Goal: Information Seeking & Learning: Check status

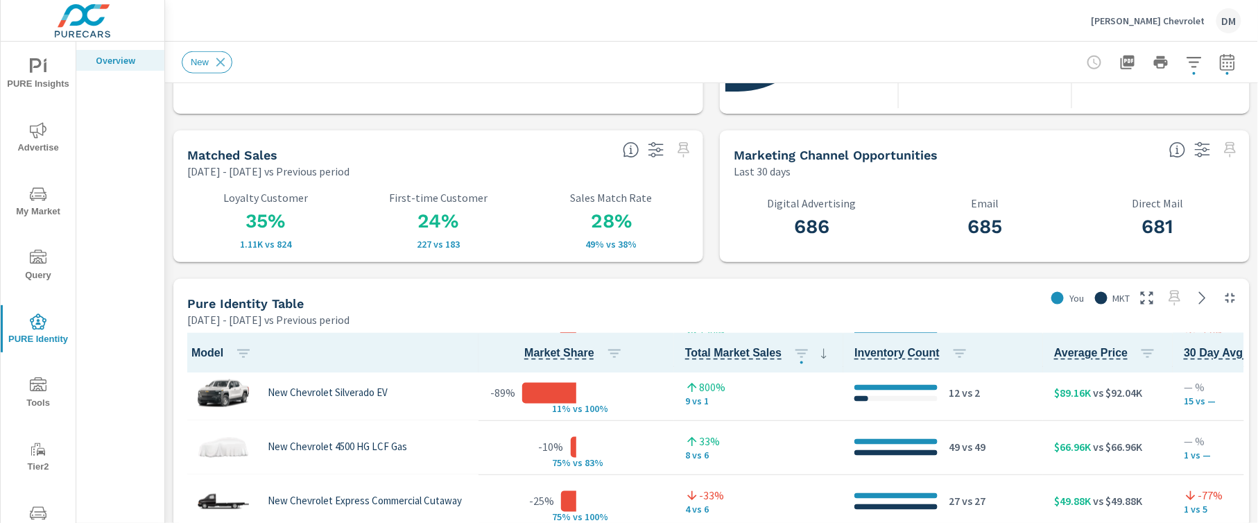
scroll to position [982, 0]
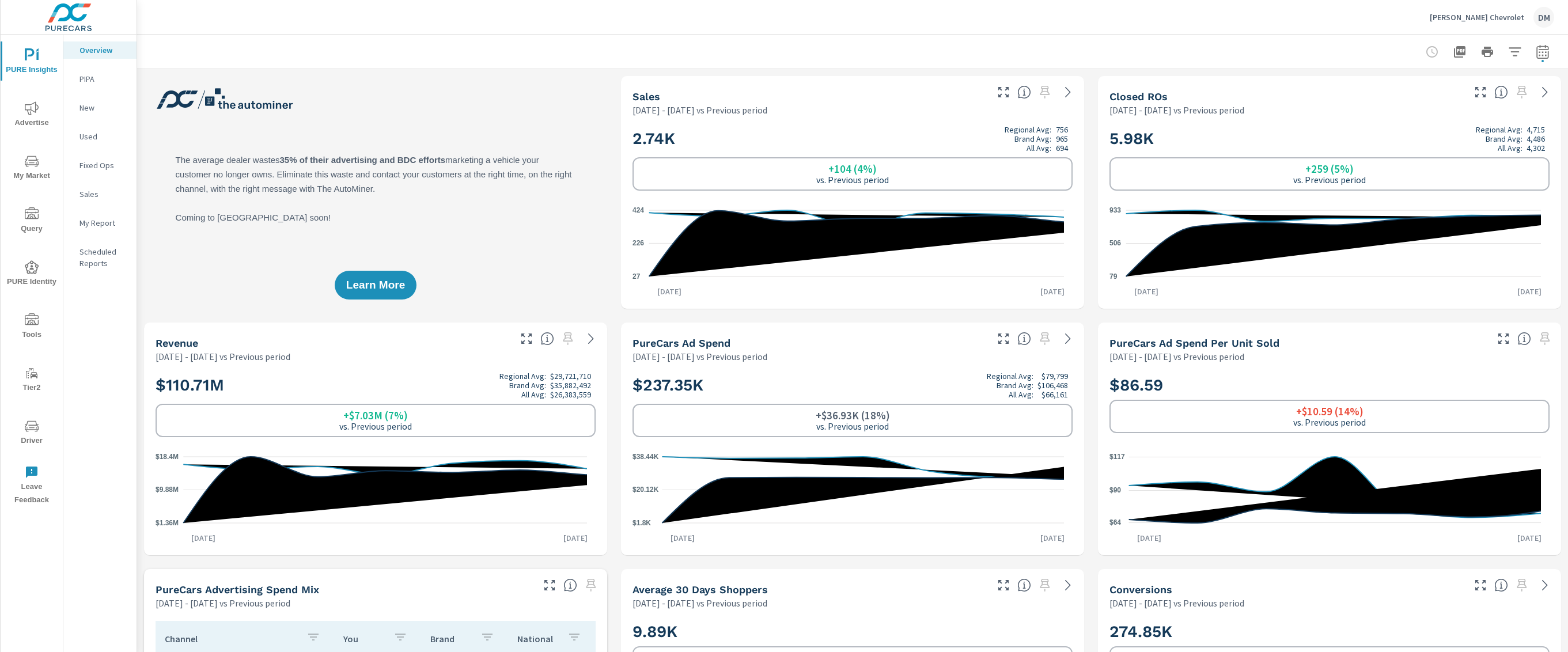
scroll to position [46, 0]
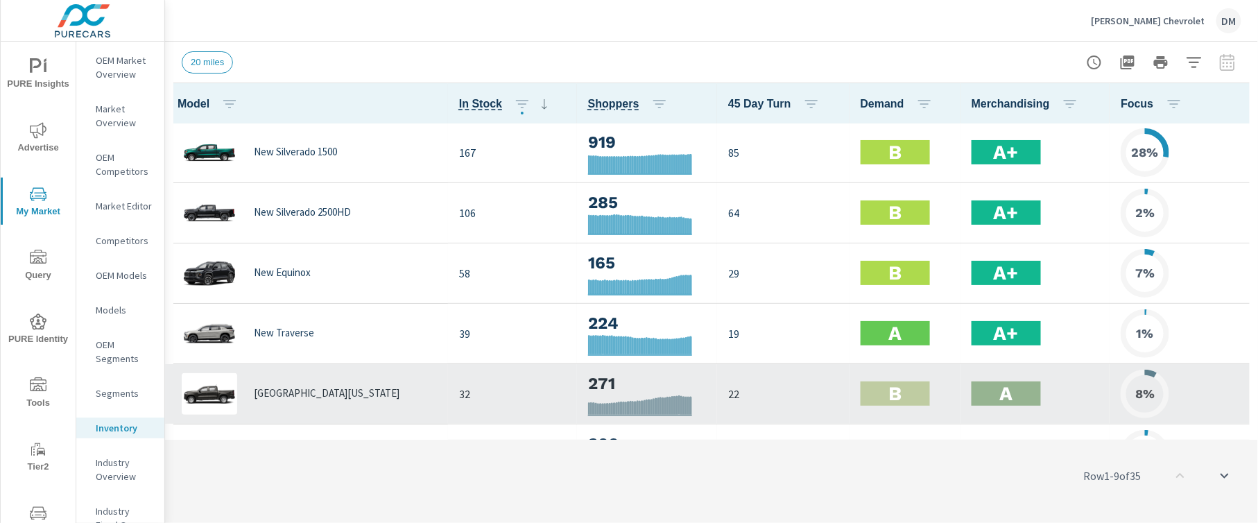
scroll to position [1, 0]
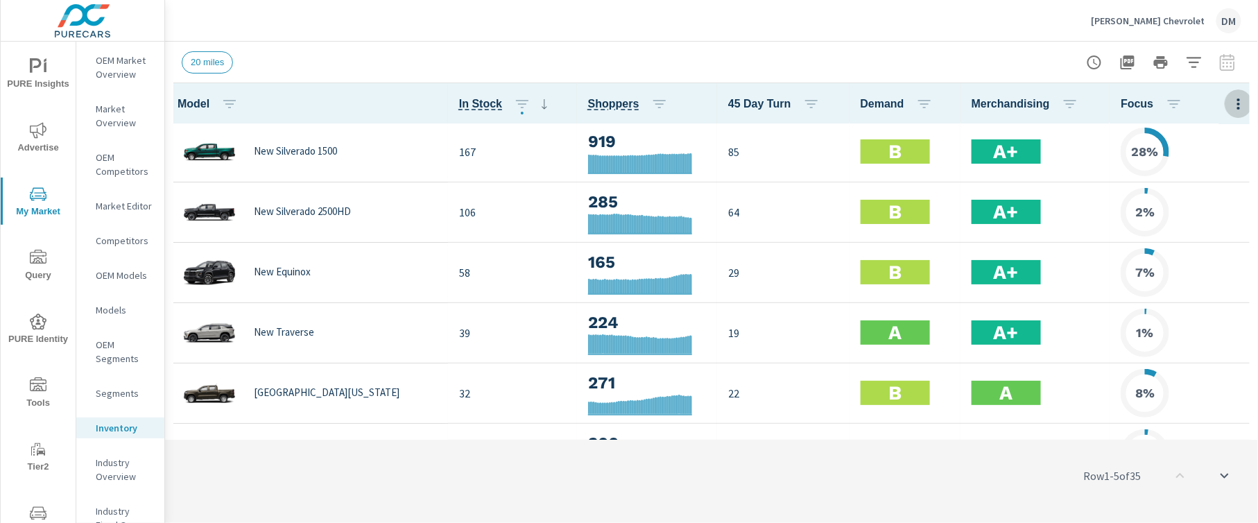
click at [943, 97] on icon "button" at bounding box center [1239, 104] width 17 height 17
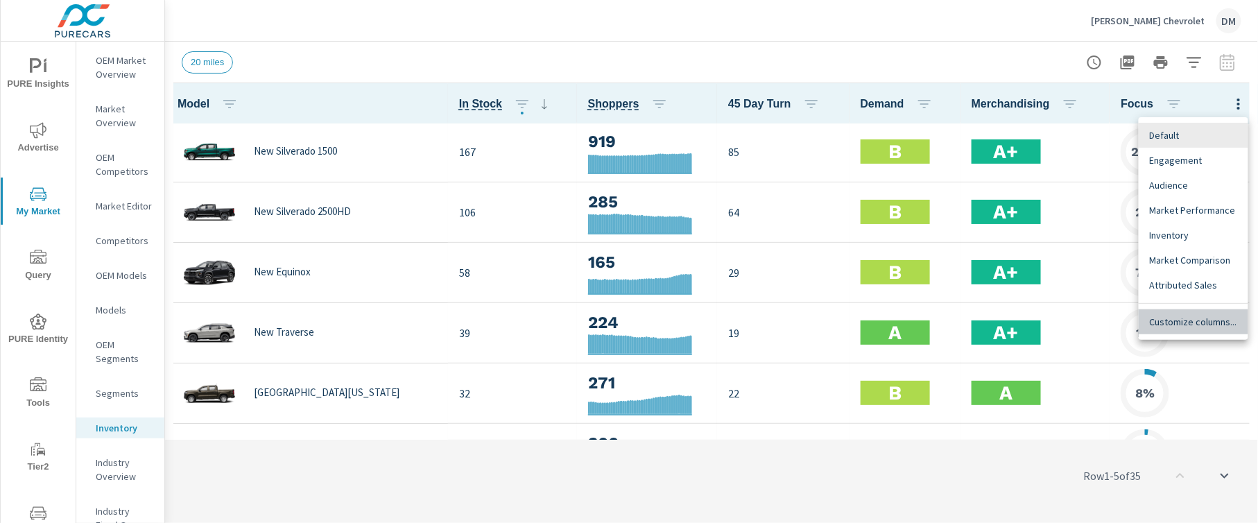
click at [943, 313] on div "Customize columns..." at bounding box center [1194, 321] width 110 height 25
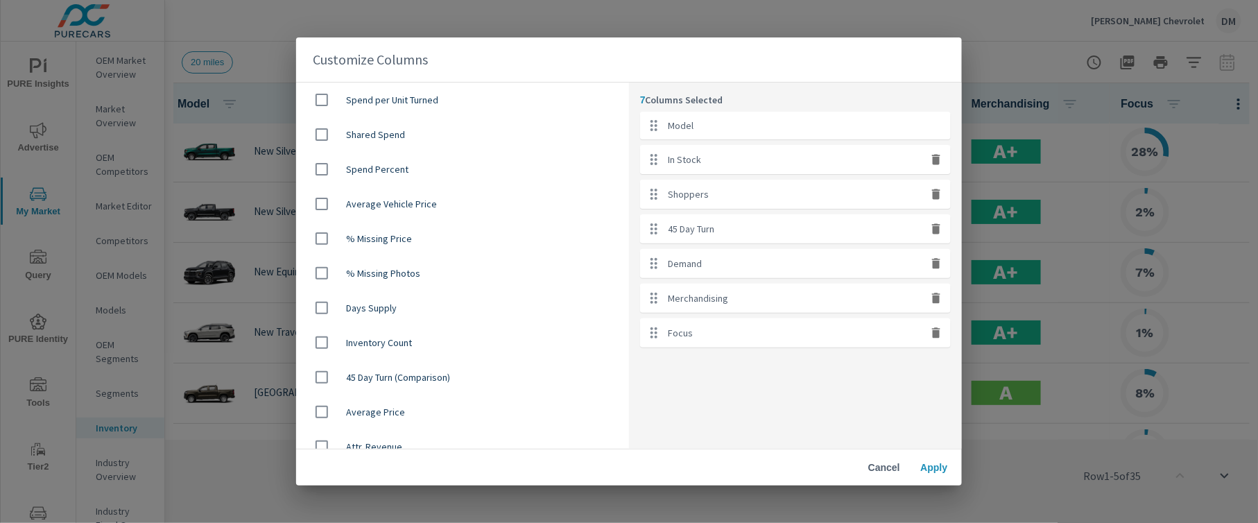
scroll to position [1055, 0]
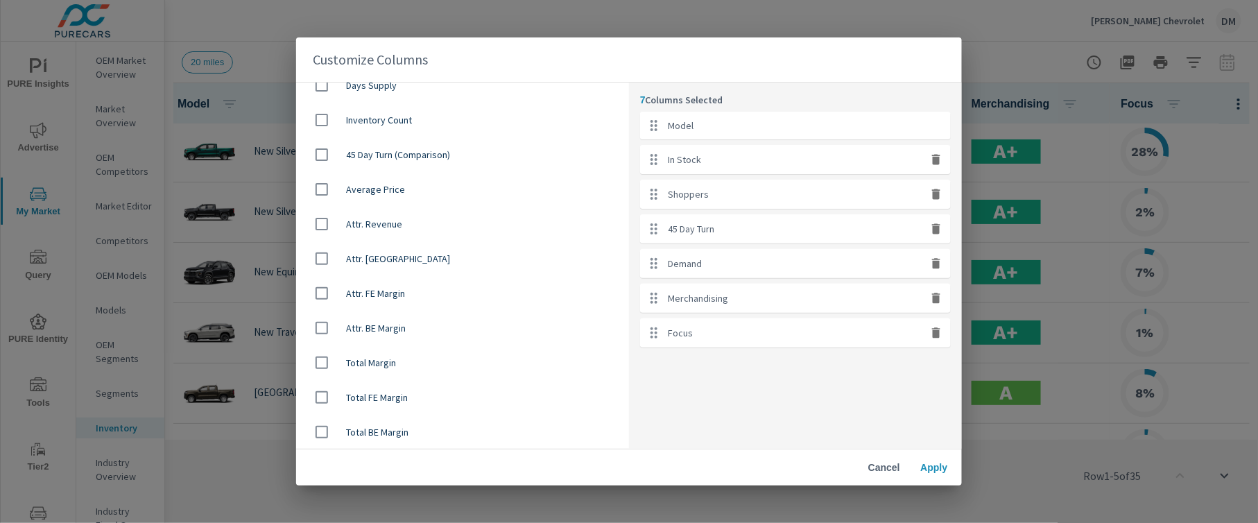
click at [325, 190] on input "checkbox" at bounding box center [321, 189] width 29 height 29
checkbox input "true"
click at [938, 392] on span "Apply" at bounding box center [934, 467] width 33 height 12
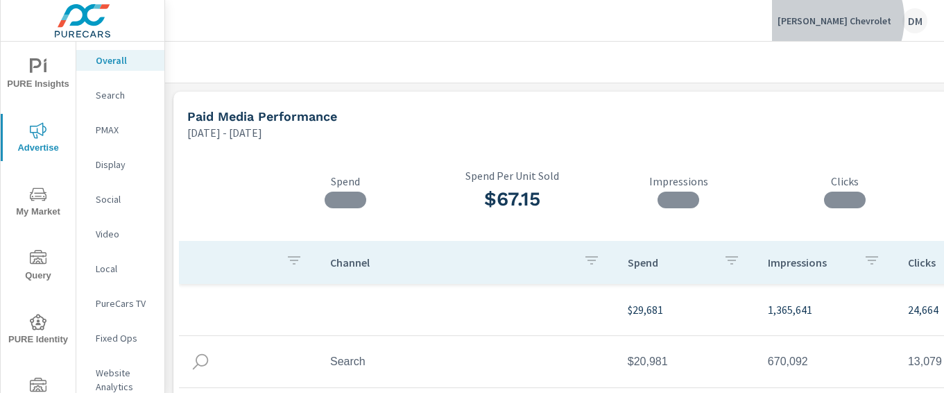
click at [860, 19] on p "[PERSON_NAME] Chevrolet" at bounding box center [835, 21] width 114 height 12
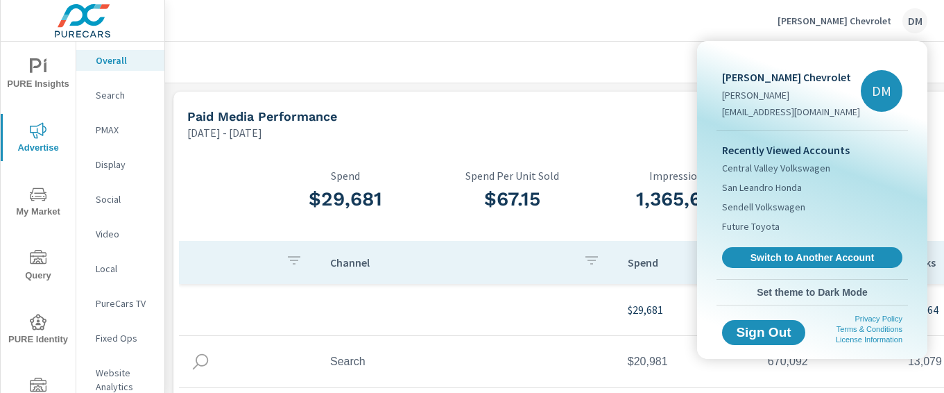
click at [807, 248] on link "Switch to Another Account" at bounding box center [812, 257] width 180 height 21
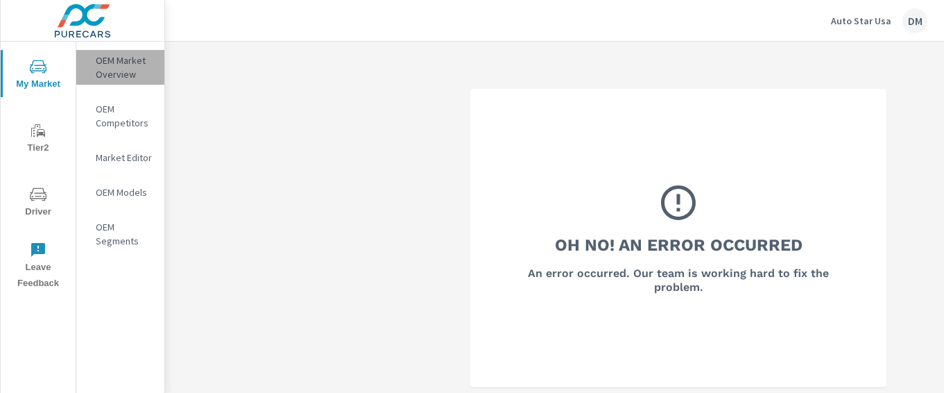
click at [106, 67] on p "OEM Market Overview" at bounding box center [125, 67] width 58 height 28
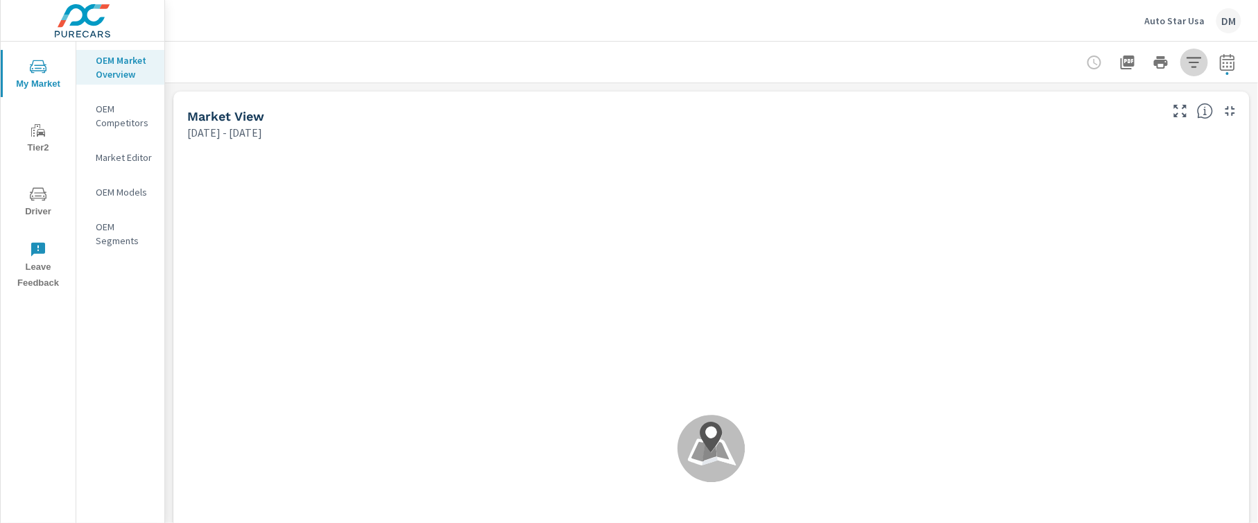
click at [943, 66] on icon "button" at bounding box center [1194, 62] width 15 height 10
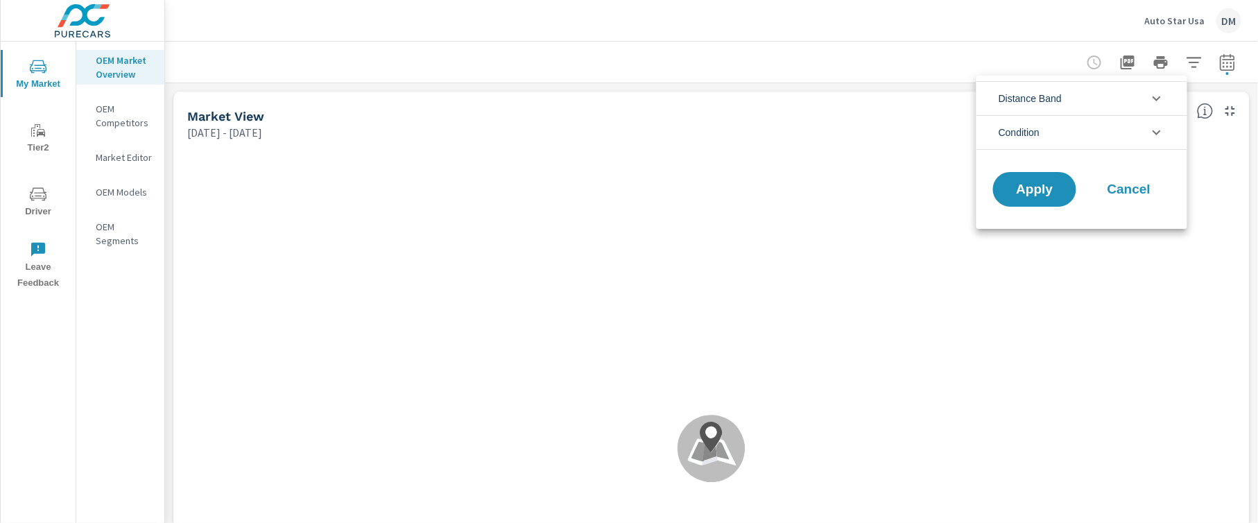
click at [943, 94] on icon "filter options" at bounding box center [1157, 98] width 17 height 17
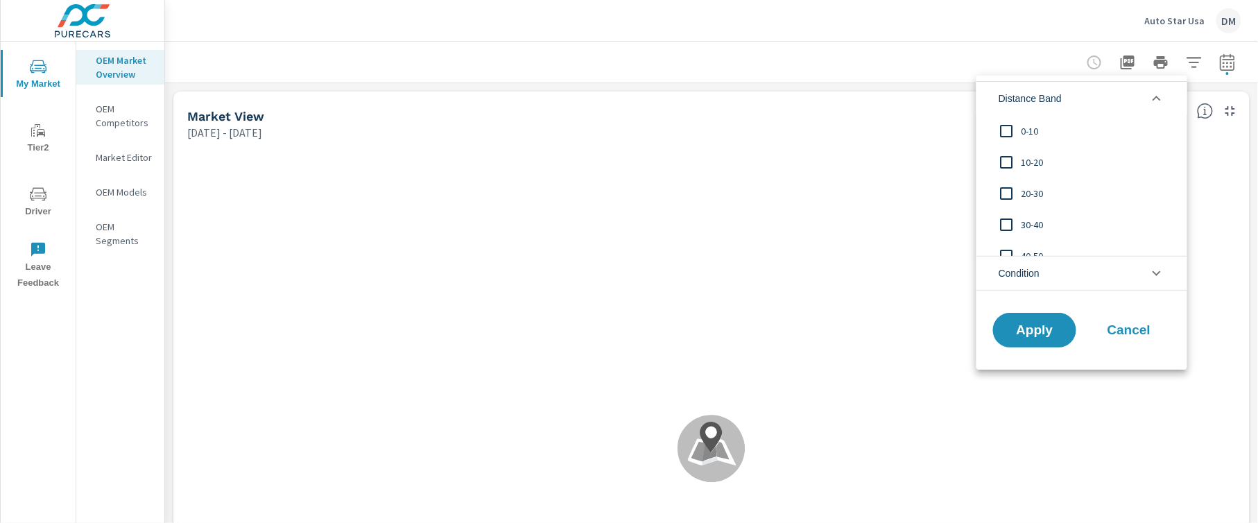
click at [943, 130] on input "filter options" at bounding box center [1007, 131] width 29 height 29
click at [943, 158] on input "filter options" at bounding box center [1007, 162] width 29 height 29
click at [943, 196] on input "filter options" at bounding box center [1007, 193] width 29 height 29
click at [943, 222] on input "filter options" at bounding box center [1007, 224] width 29 height 29
click at [943, 327] on span "Apply" at bounding box center [1035, 329] width 57 height 13
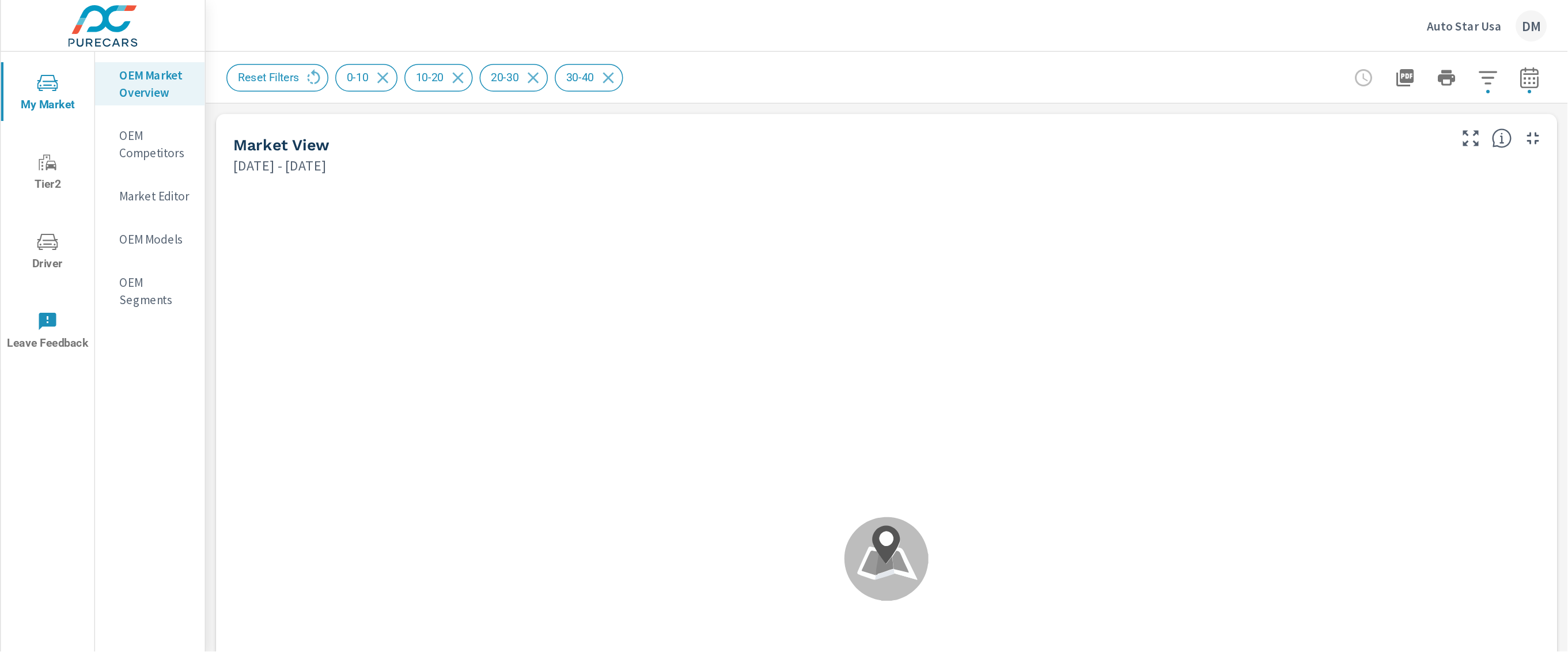
scroll to position [1, 0]
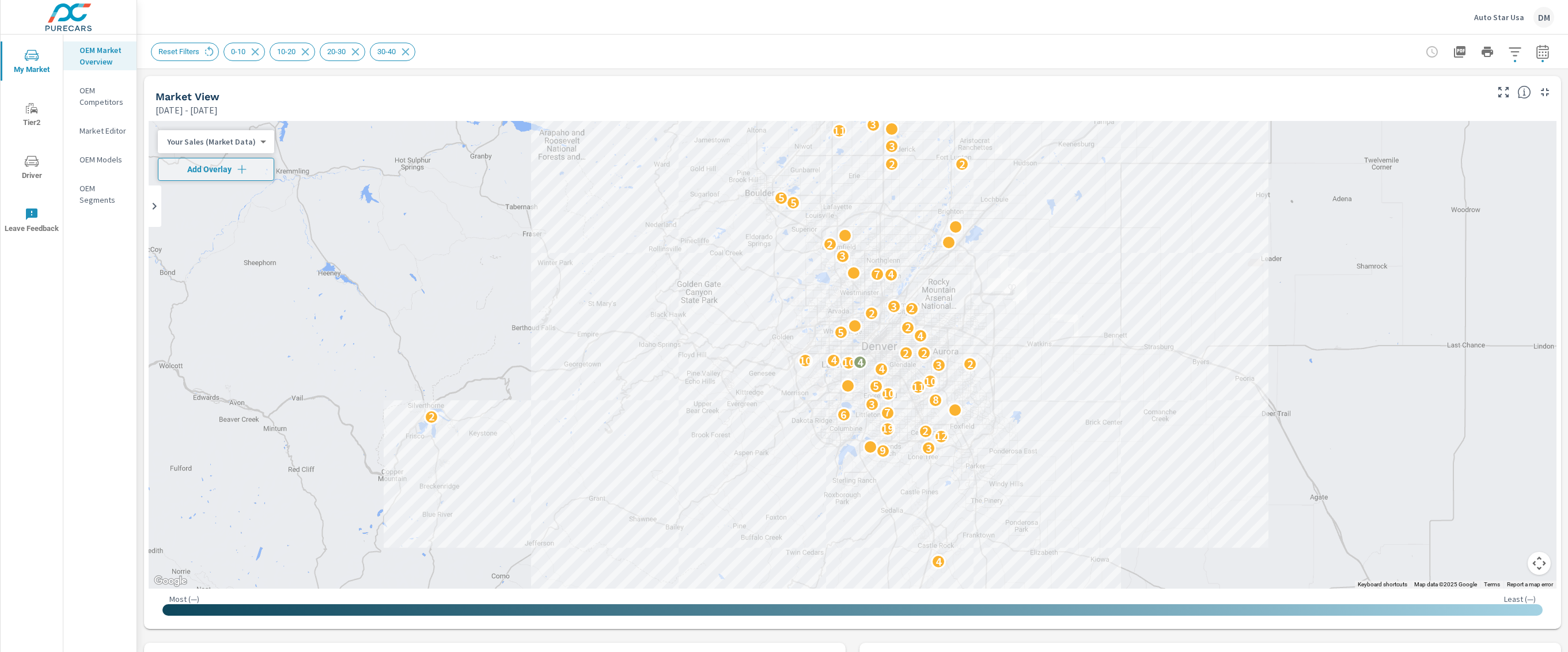
click at [783, 12] on p "Auto Star Usa" at bounding box center [1499, 17] width 50 height 10
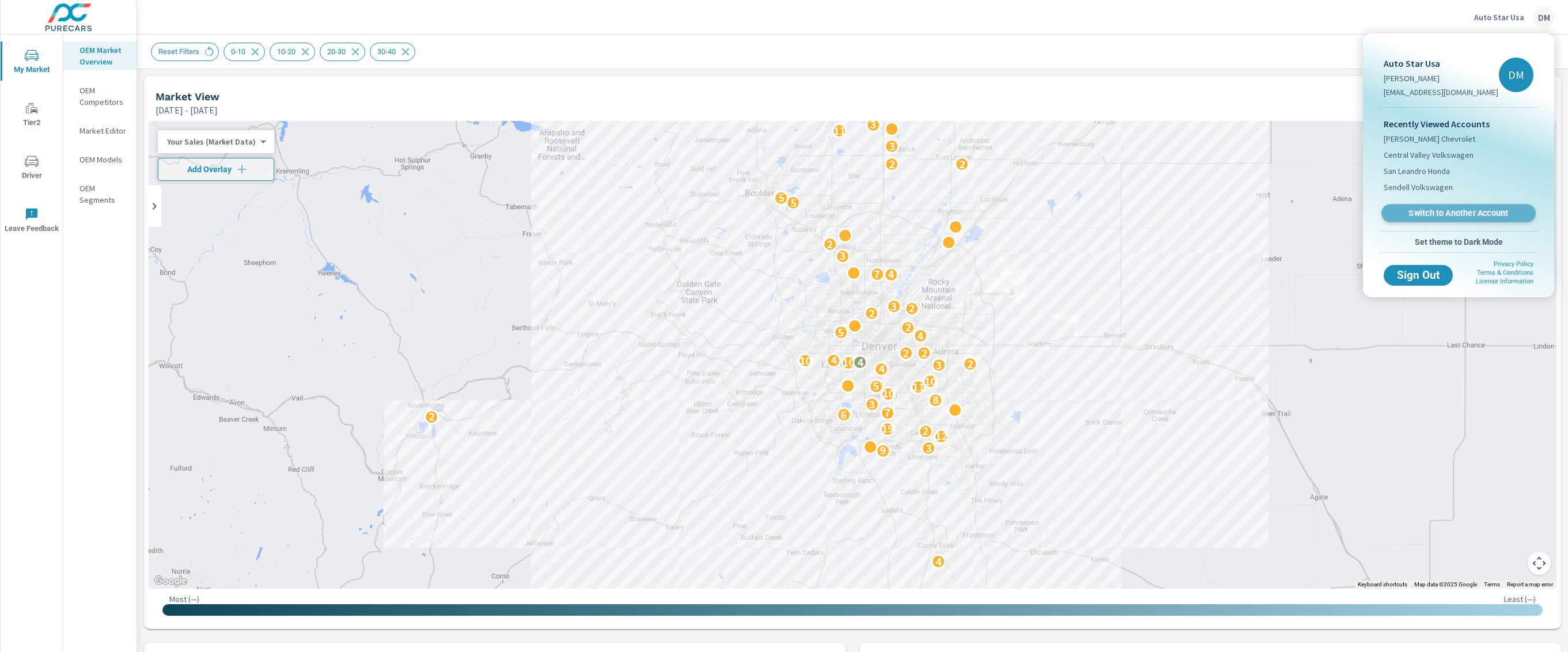
click at [783, 212] on span "Switch to Another Account" at bounding box center [1458, 213] width 141 height 11
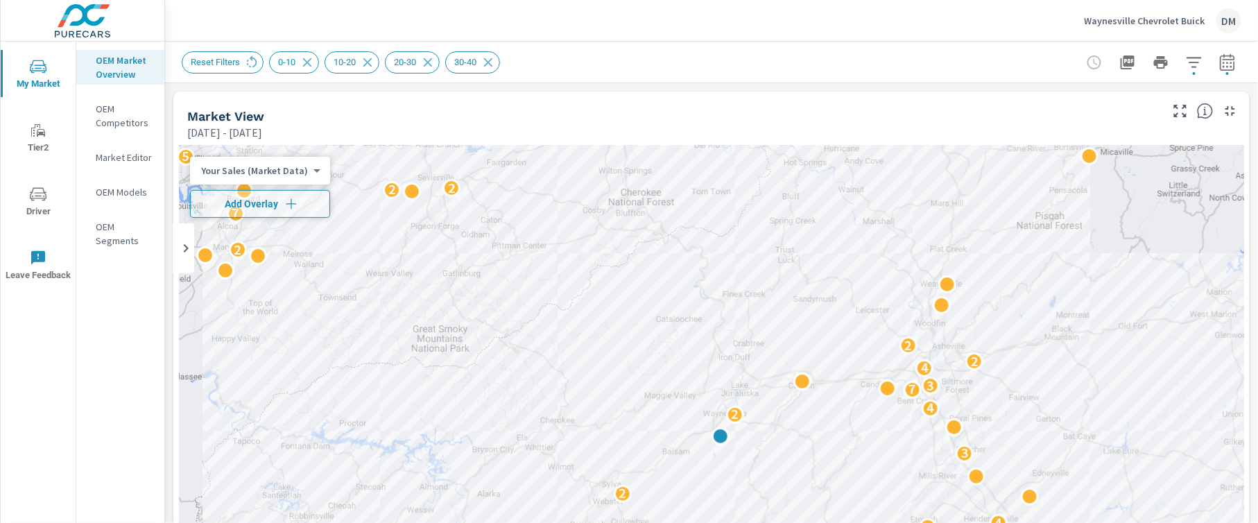
click at [311, 174] on body "My Market Tier2 Driver Leave Feedback OEM Market Overview OEM Competitors Marke…" at bounding box center [629, 261] width 1258 height 523
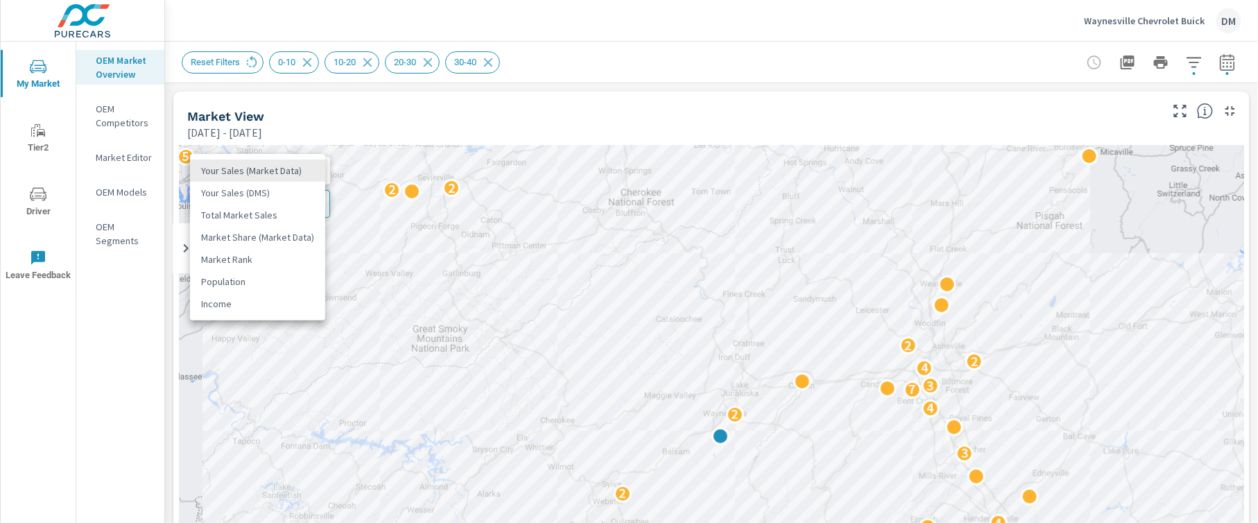
click at [279, 216] on li "Total Market Sales" at bounding box center [257, 215] width 135 height 22
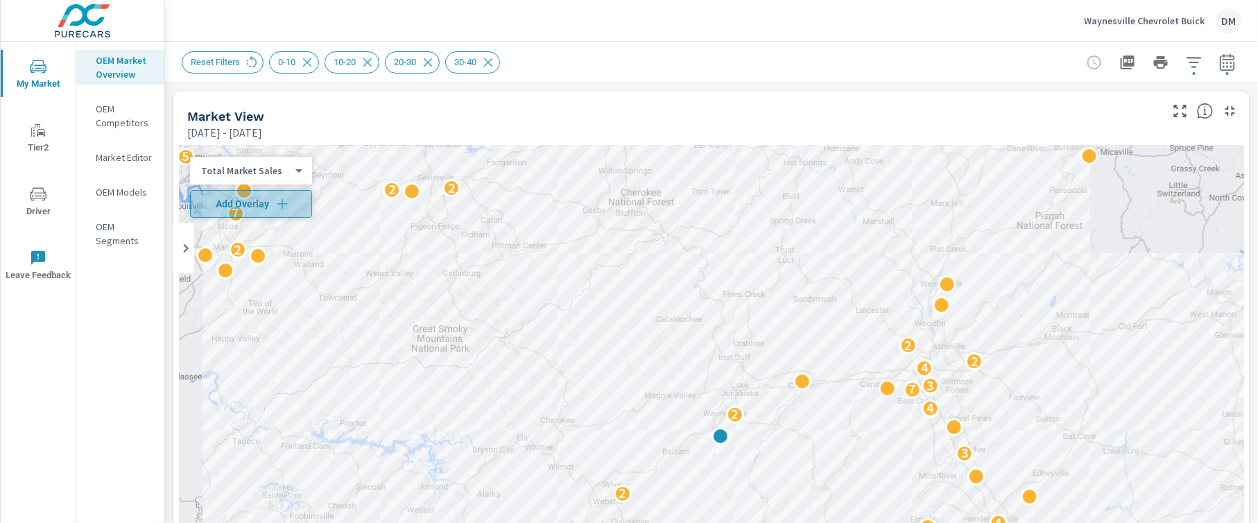
click at [283, 200] on icon "button" at bounding box center [282, 204] width 14 height 14
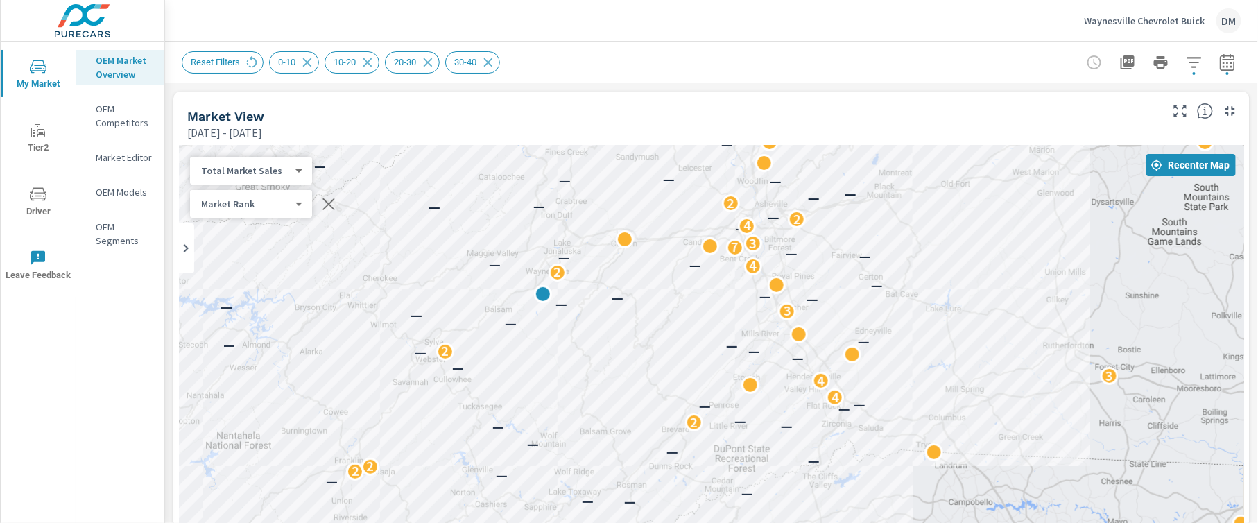
drag, startPoint x: 1002, startPoint y: 416, endPoint x: 824, endPoint y: 271, distance: 228.8
click at [824, 271] on div "3 2 2 12 6 — 3 — 6 — — — — — — — — — — — — — — 2 2 — — — 2 — — 2 — — — — 4 — 4 …" at bounding box center [711, 427] width 1065 height 563
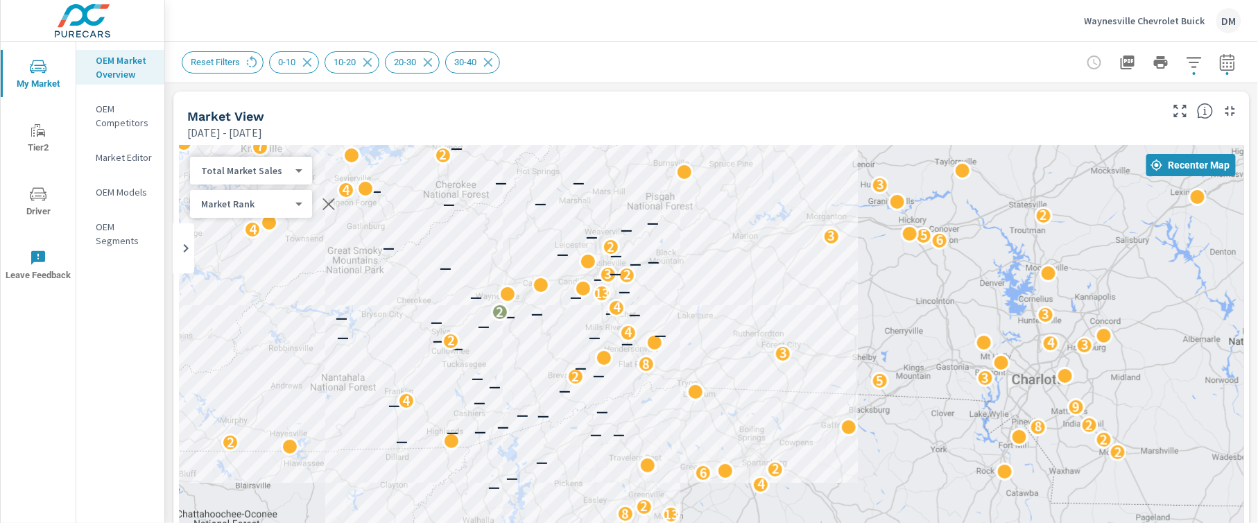
drag, startPoint x: 811, startPoint y: 363, endPoint x: 683, endPoint y: 368, distance: 128.4
click at [676, 363] on div "2 3 4 3 4 2 4 2 2 4 5 2 3 2 2 2 2 2 13 8 2 — 4 — 6 2 — 2 2 — 2 3 — — — — — 8 2 …" at bounding box center [711, 427] width 1065 height 563
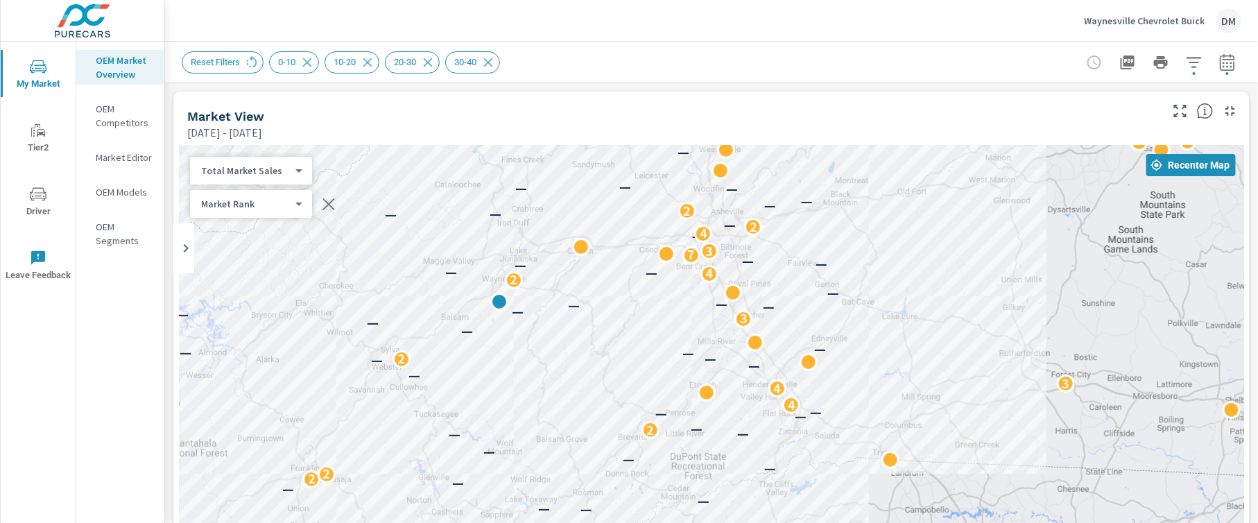
drag, startPoint x: 512, startPoint y: 332, endPoint x: 565, endPoint y: 362, distance: 60.6
click at [565, 366] on div "2 3 3 2 2 12 6 — 3 — 6 — — — — — — — — — 5 3 — — 6 — — — 4 2 2 — — — 2 — — 3 2 …" at bounding box center [711, 427] width 1065 height 563
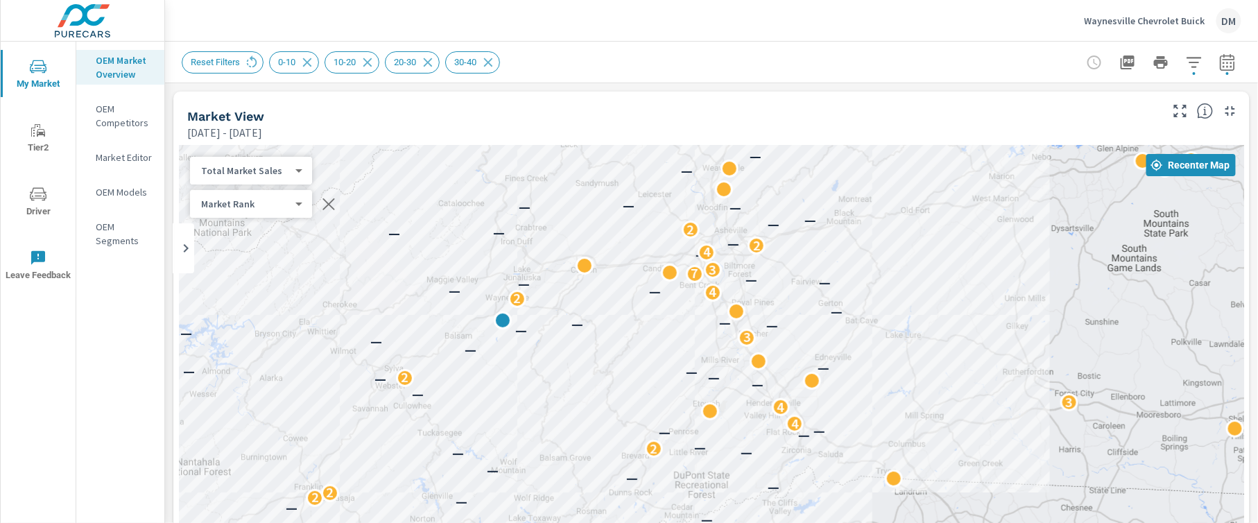
drag, startPoint x: 549, startPoint y: 323, endPoint x: 554, endPoint y: 355, distance: 32.2
click at [554, 355] on div "3 3 2 2 12 6 — 3 — 6 — — — — — — — — — 5 3 — — — — — 2 2 — — — 2 — — 3 2 — — — …" at bounding box center [711, 427] width 1065 height 563
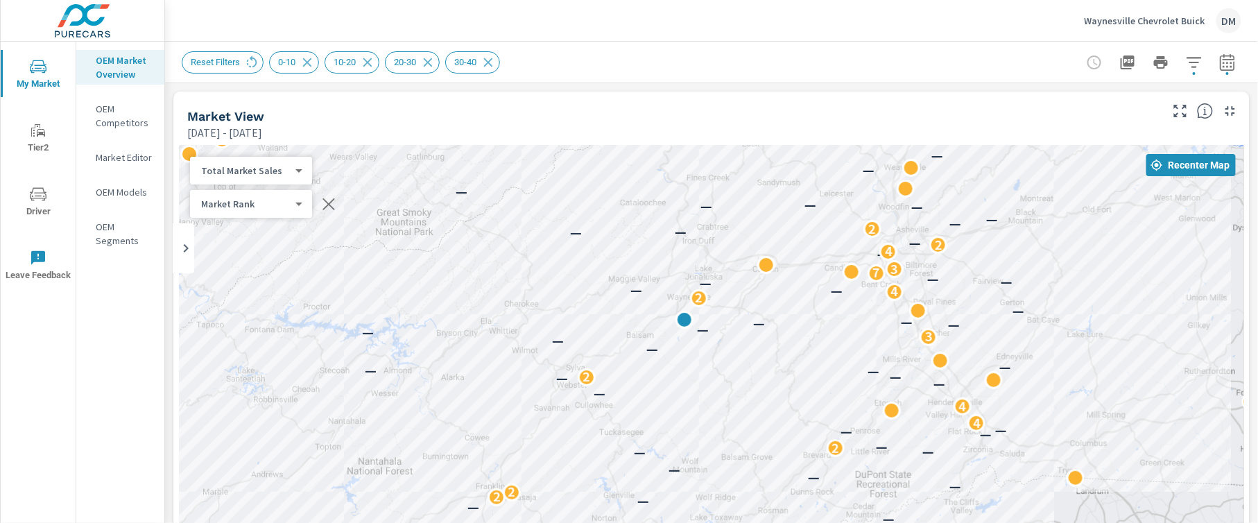
drag, startPoint x: 461, startPoint y: 429, endPoint x: 645, endPoint y: 429, distance: 184.5
click at [645, 429] on div "3 3 2 2 12 6 — 3 — 6 — — — — — — — — — 5 3 — — — — — 2 2 — — — 2 — — 3 2 — — — …" at bounding box center [711, 427] width 1065 height 563
click at [334, 198] on icon "button" at bounding box center [328, 204] width 17 height 17
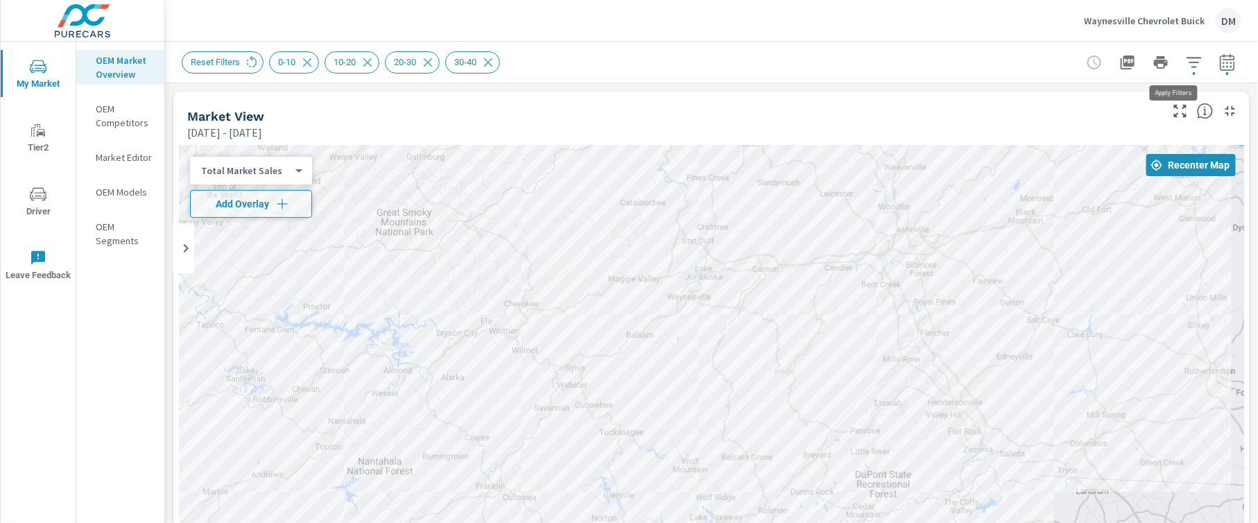
click at [1186, 58] on icon "button" at bounding box center [1194, 62] width 17 height 17
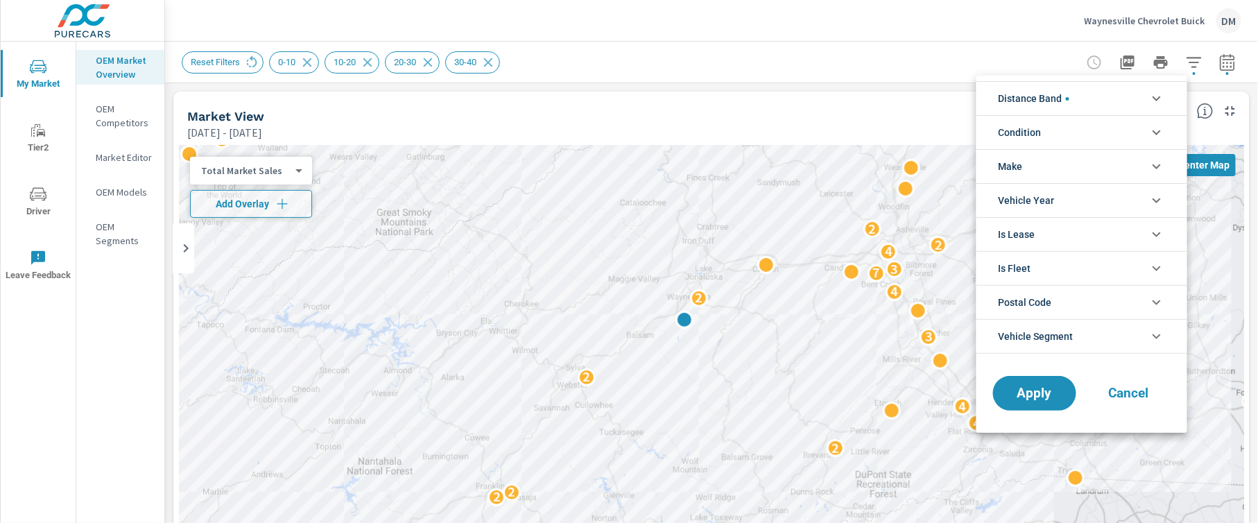
scroll to position [93, 0]
click at [1127, 126] on li "Condition" at bounding box center [1082, 132] width 211 height 34
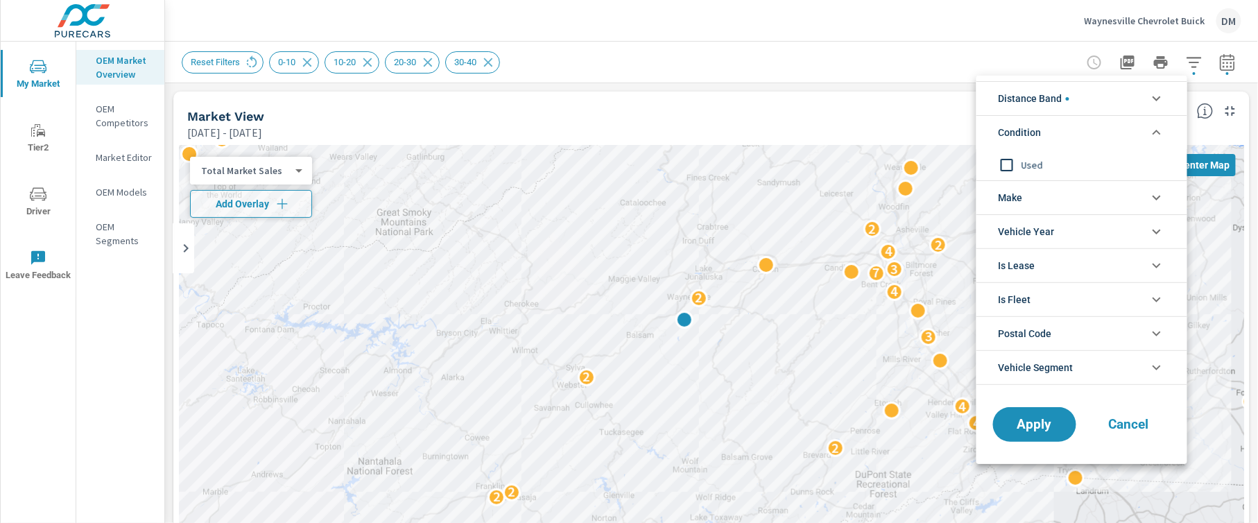
click at [1100, 200] on li "Make" at bounding box center [1082, 197] width 211 height 34
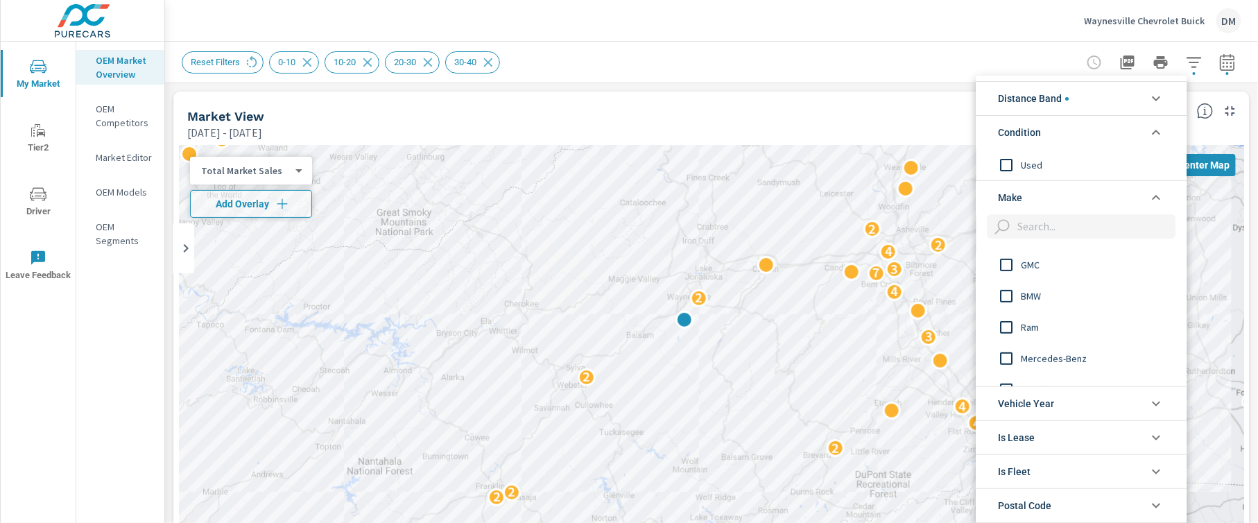
scroll to position [0, 0]
click at [1009, 321] on input "filter options" at bounding box center [1007, 323] width 29 height 29
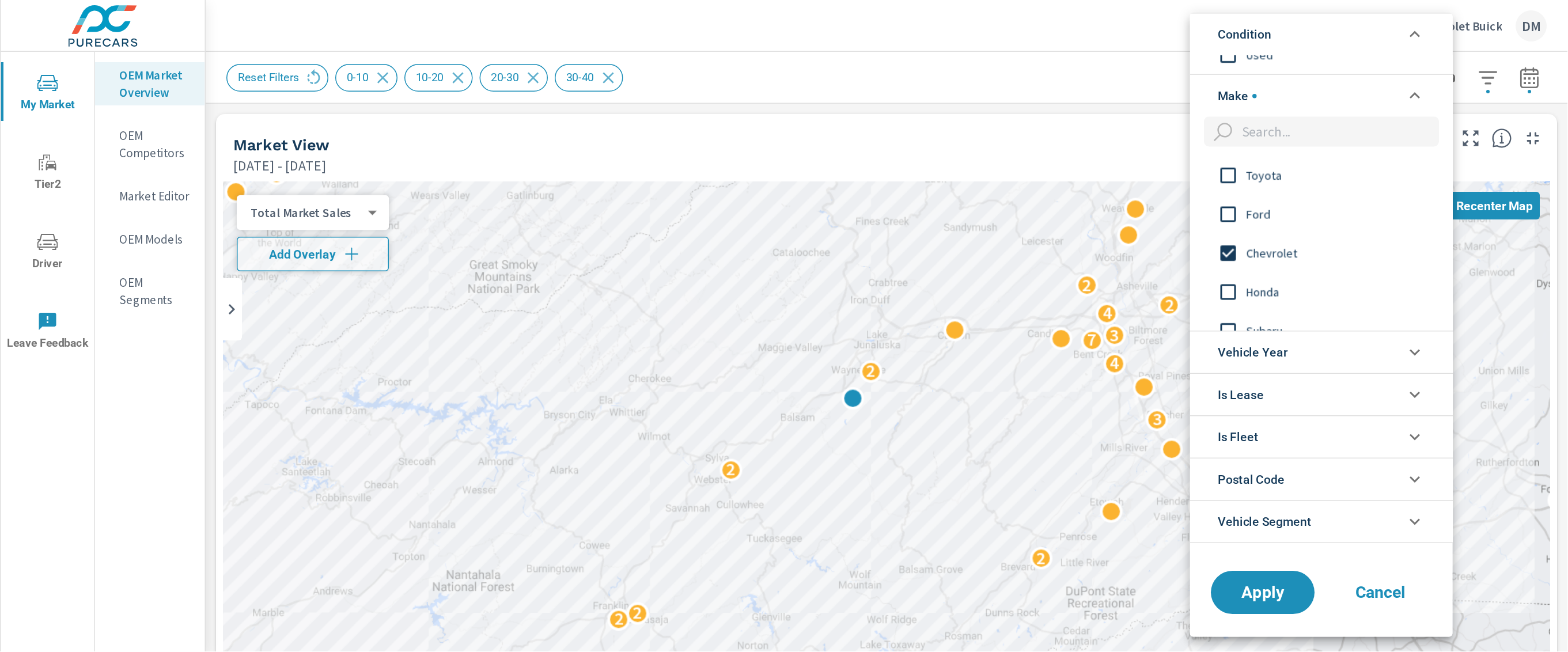
scroll to position [51, 0]
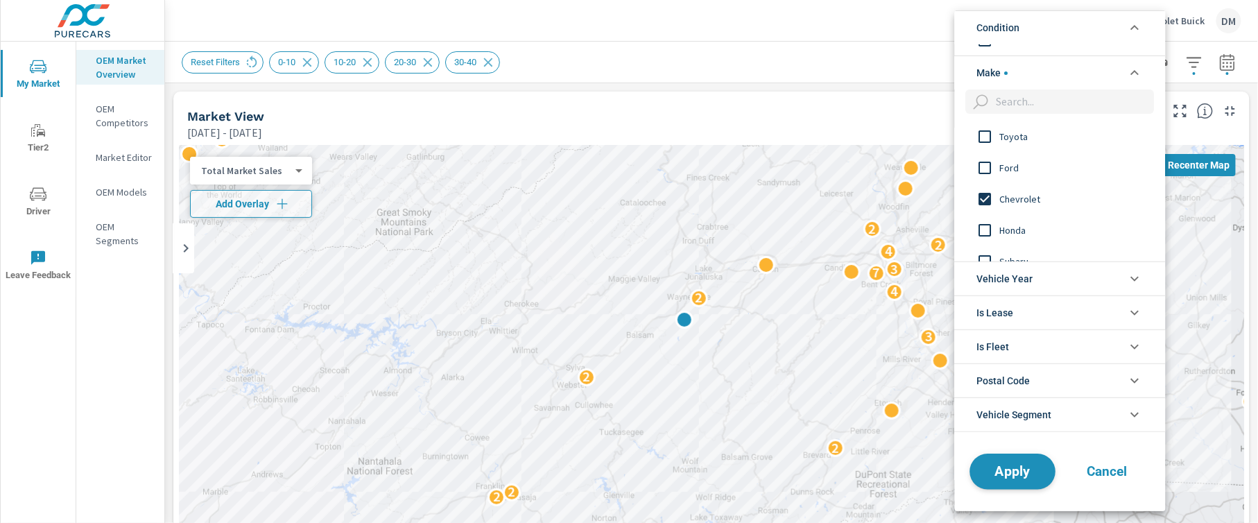
click at [1000, 482] on button "Apply" at bounding box center [1013, 472] width 86 height 36
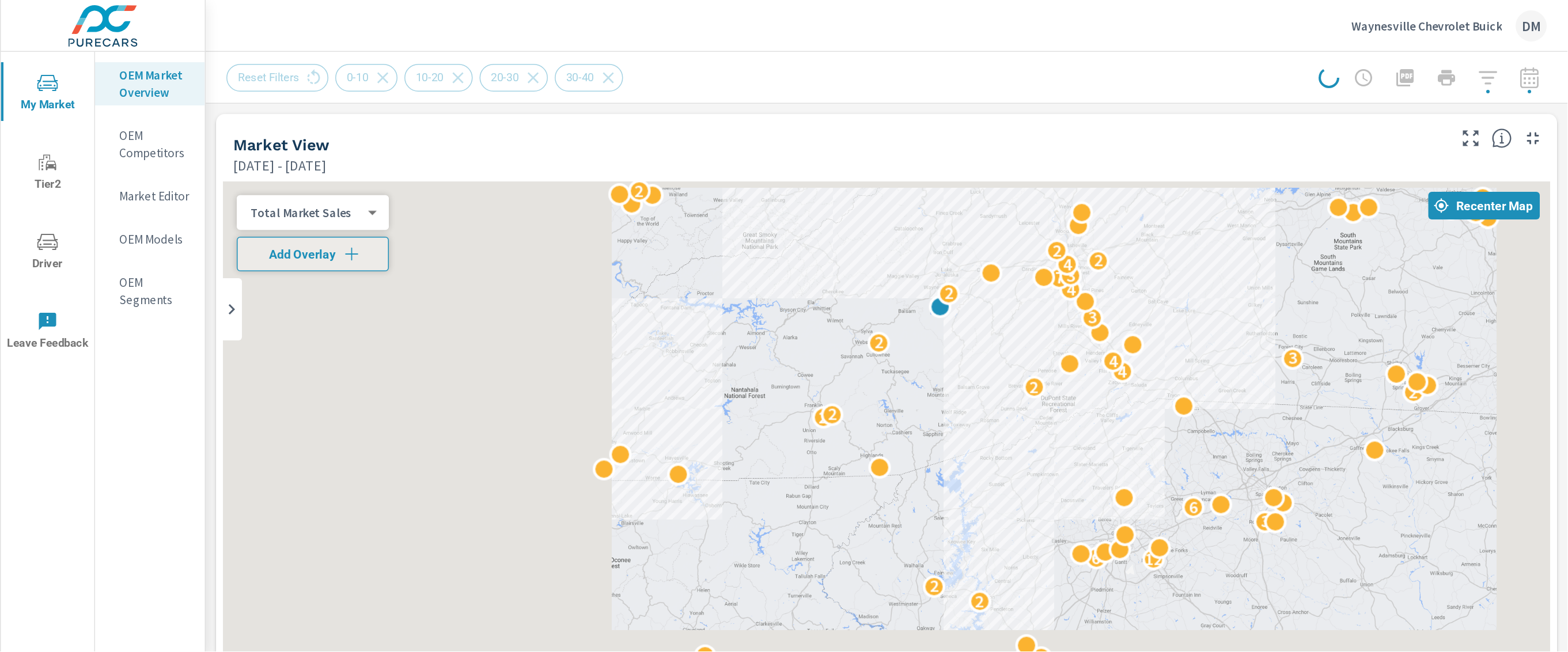
scroll to position [1, 0]
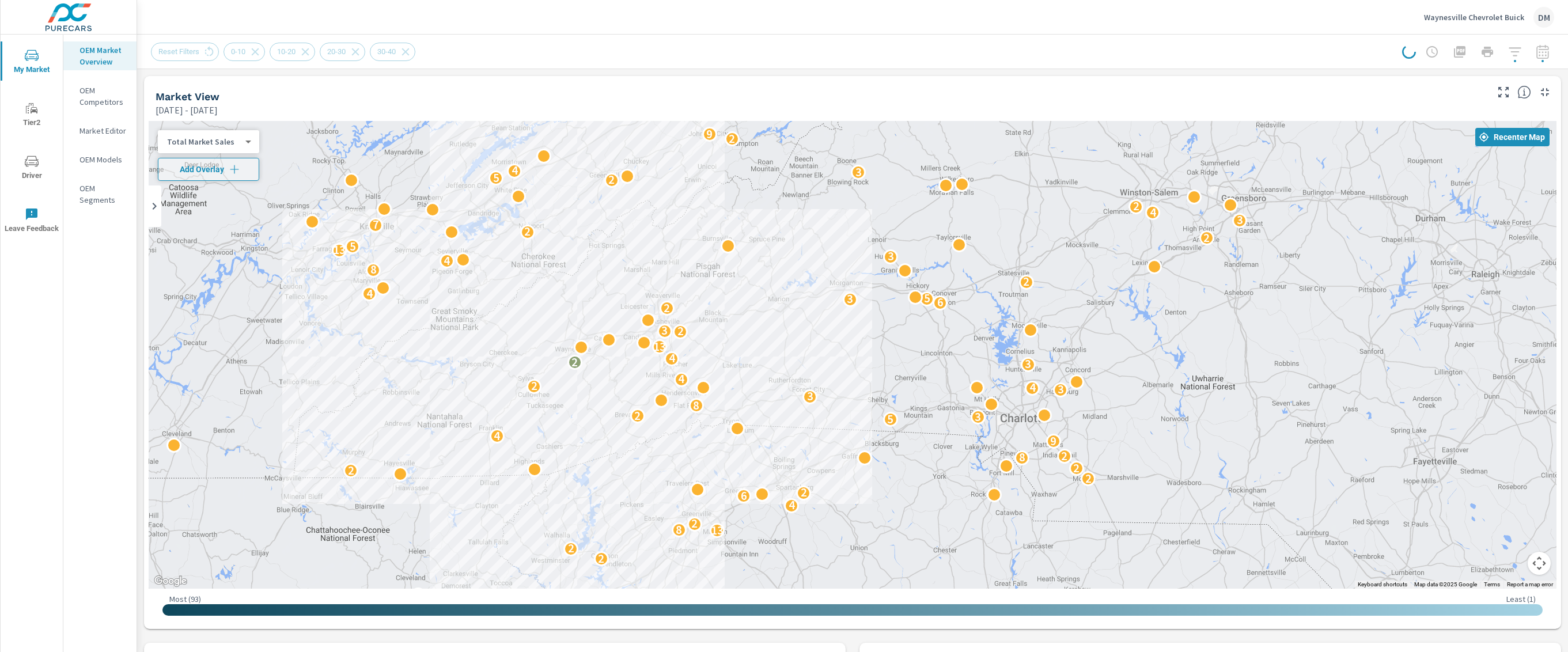
drag, startPoint x: 952, startPoint y: 346, endPoint x: 639, endPoint y: 511, distance: 353.8
click at [639, 434] on div "2 3 4 3 4 2 4 2 2 4 5 2 3 2 2 2 2 2 13 8 2 4 6 2 2 2 2 3 8 2 9 4 5 3 2 8 3 3 4 …" at bounding box center [852, 355] width 1408 height 468
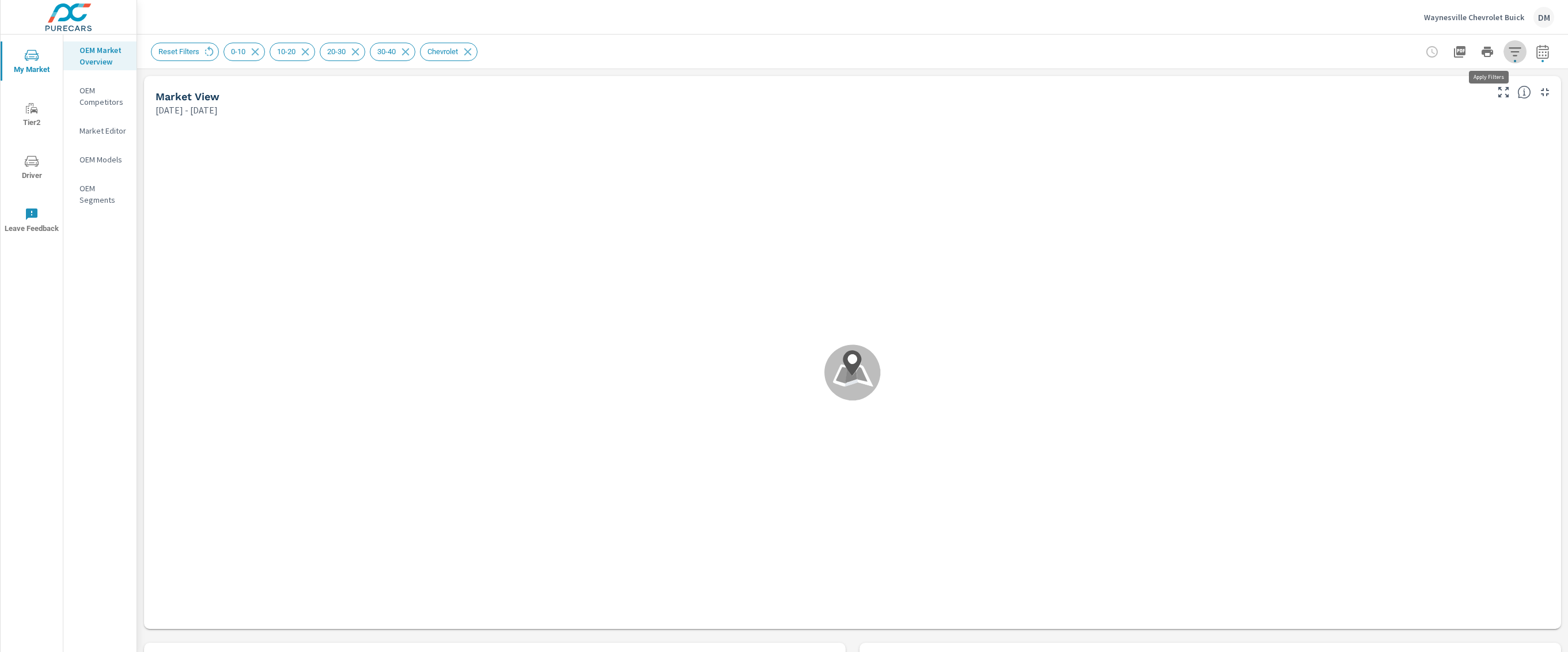
click at [1045, 55] on icon "button" at bounding box center [1515, 51] width 12 height 8
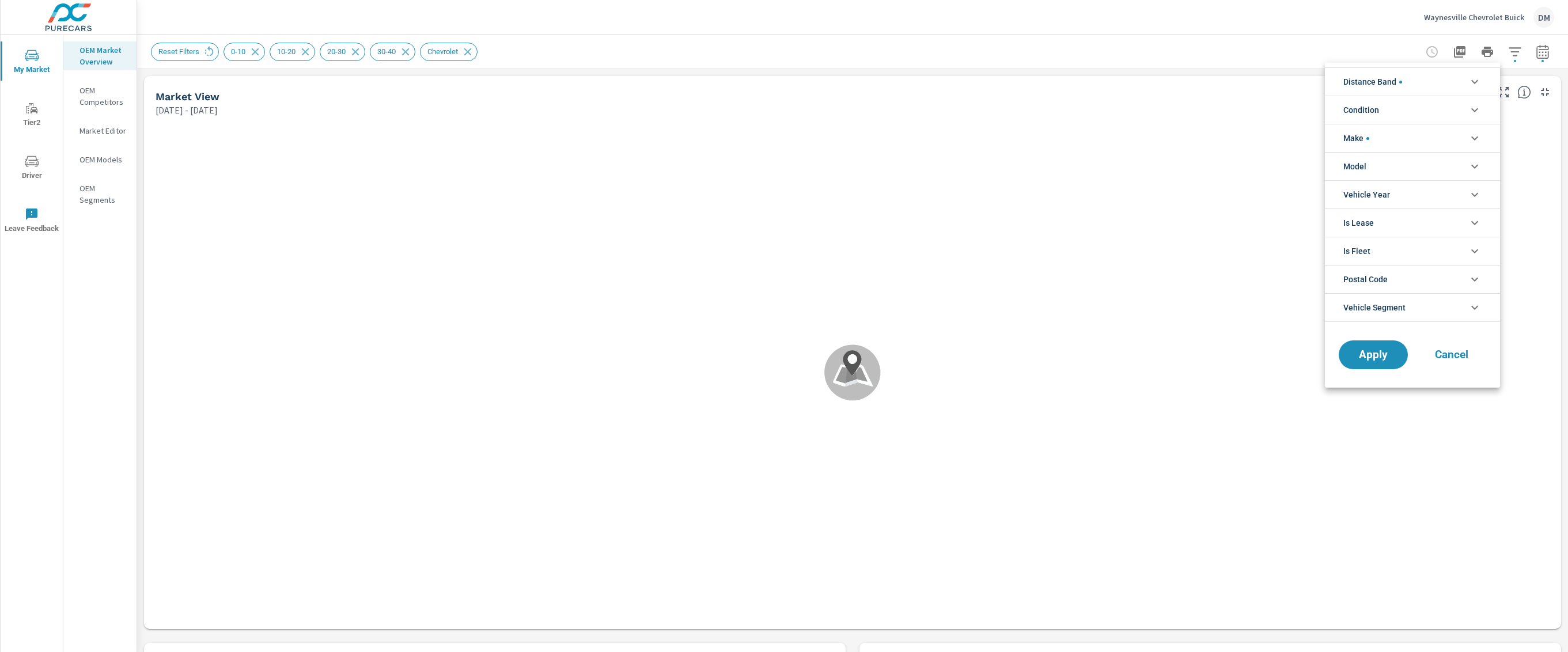
scroll to position [78, 0]
click at [1045, 108] on li "Condition" at bounding box center [1412, 110] width 175 height 28
click at [667, 35] on div at bounding box center [784, 326] width 1568 height 652
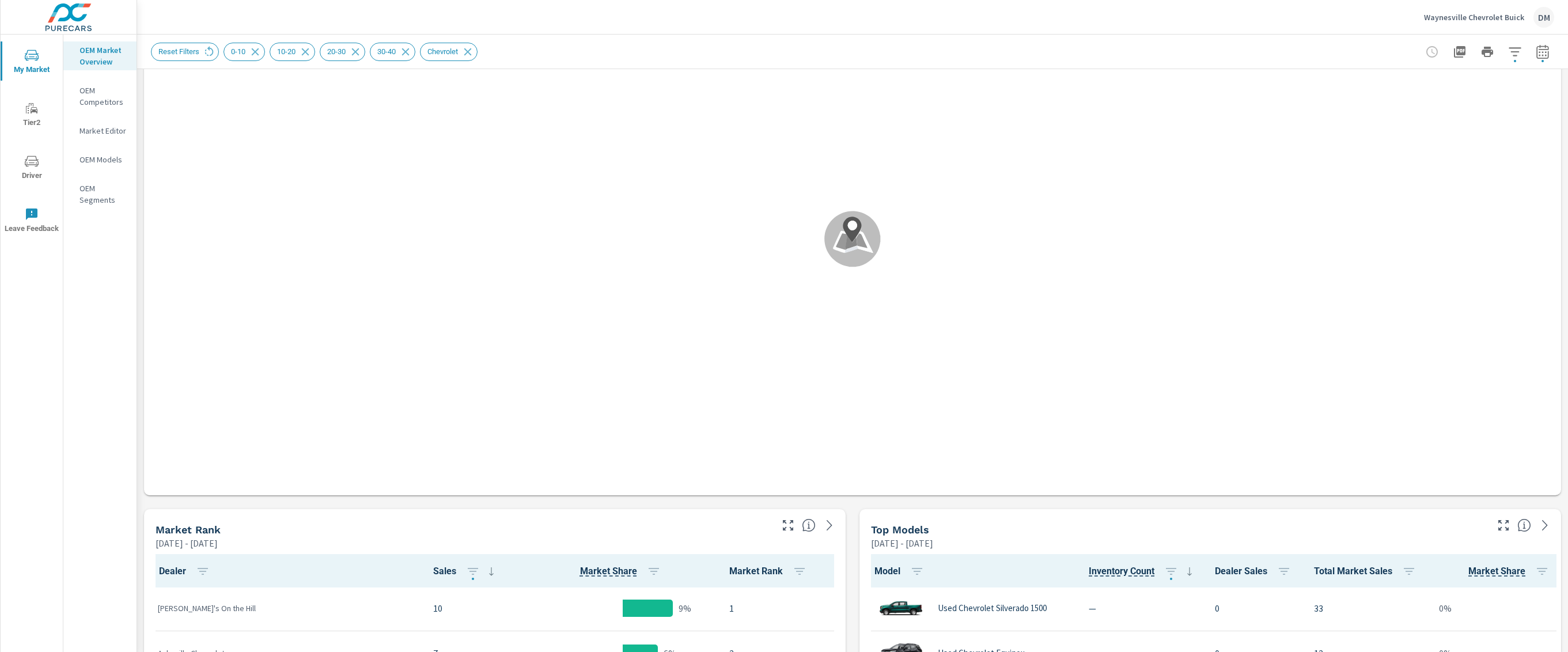
scroll to position [0, 0]
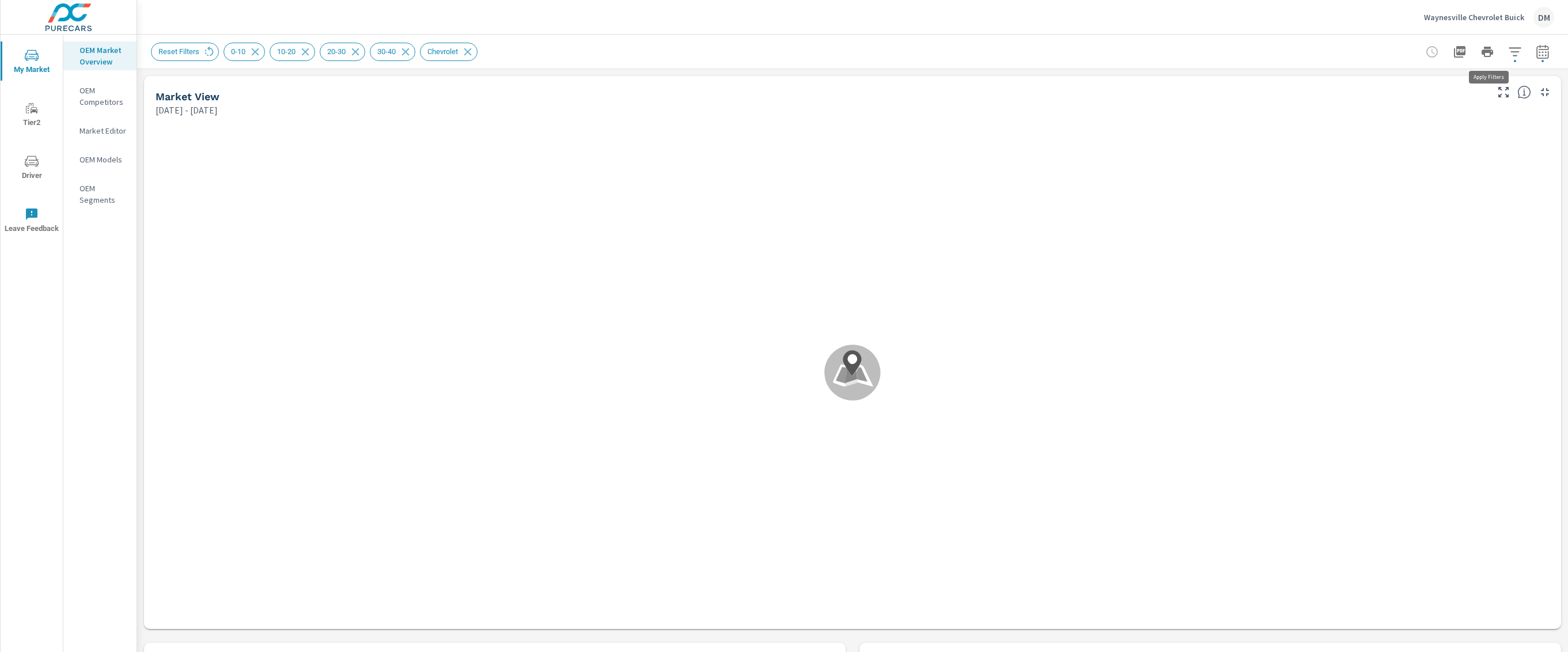
click at [1045, 47] on icon "button" at bounding box center [1515, 51] width 14 height 14
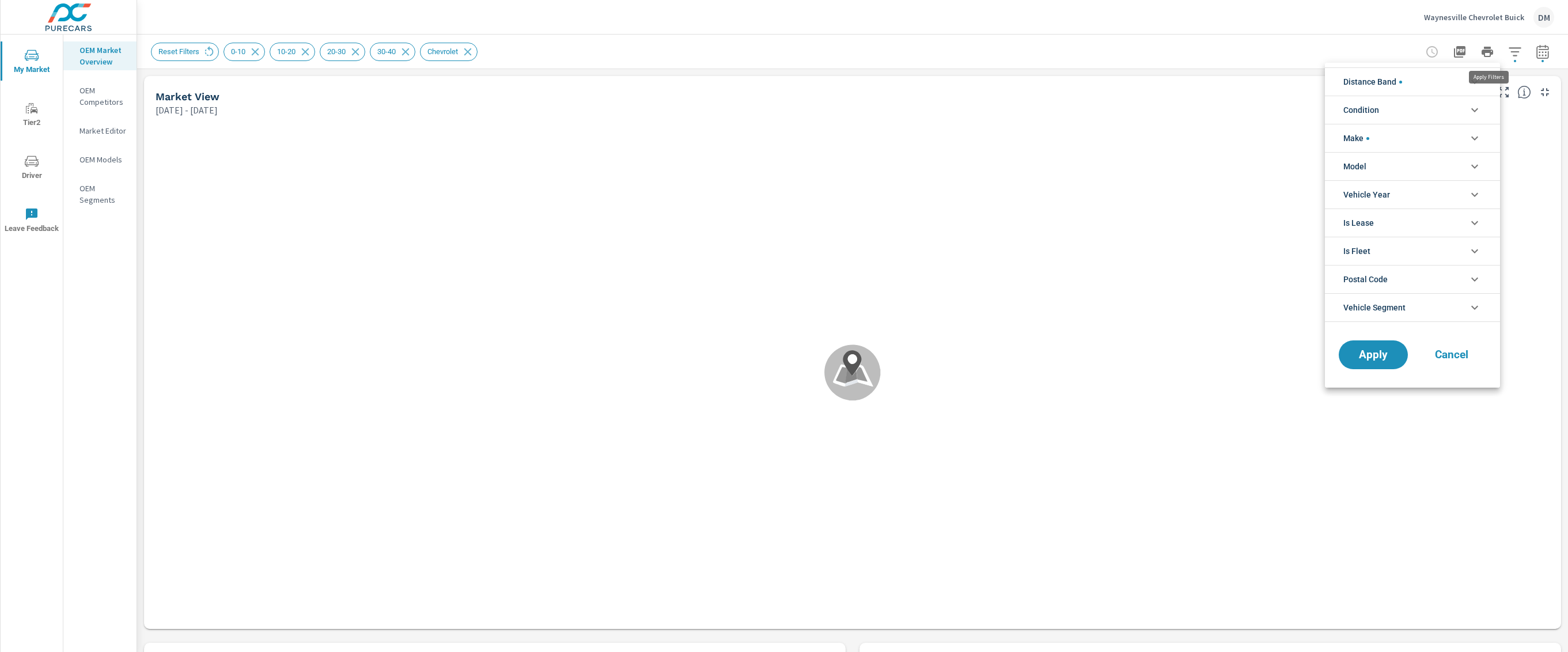
scroll to position [78, 0]
click at [1045, 84] on li "Distance Band" at bounding box center [1412, 81] width 175 height 28
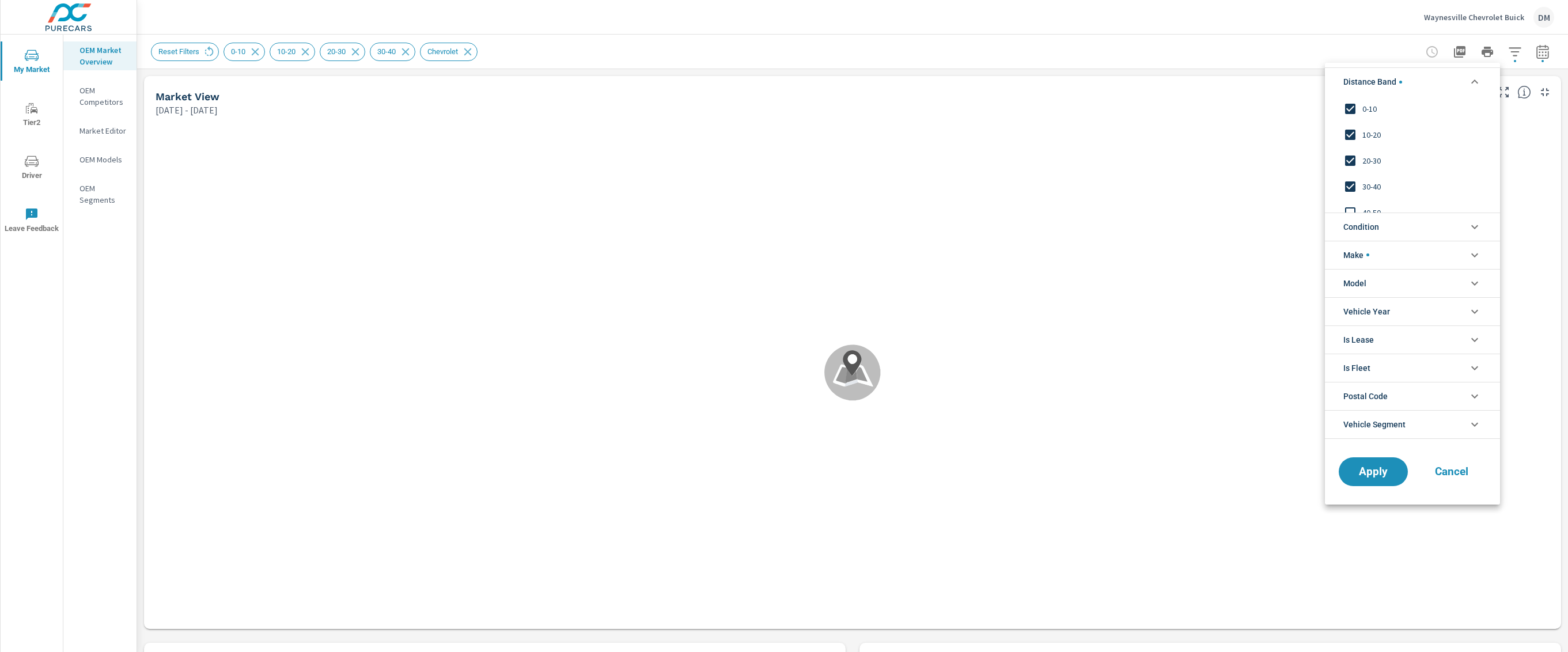
click at [1045, 179] on input "filter options" at bounding box center [1350, 186] width 24 height 24
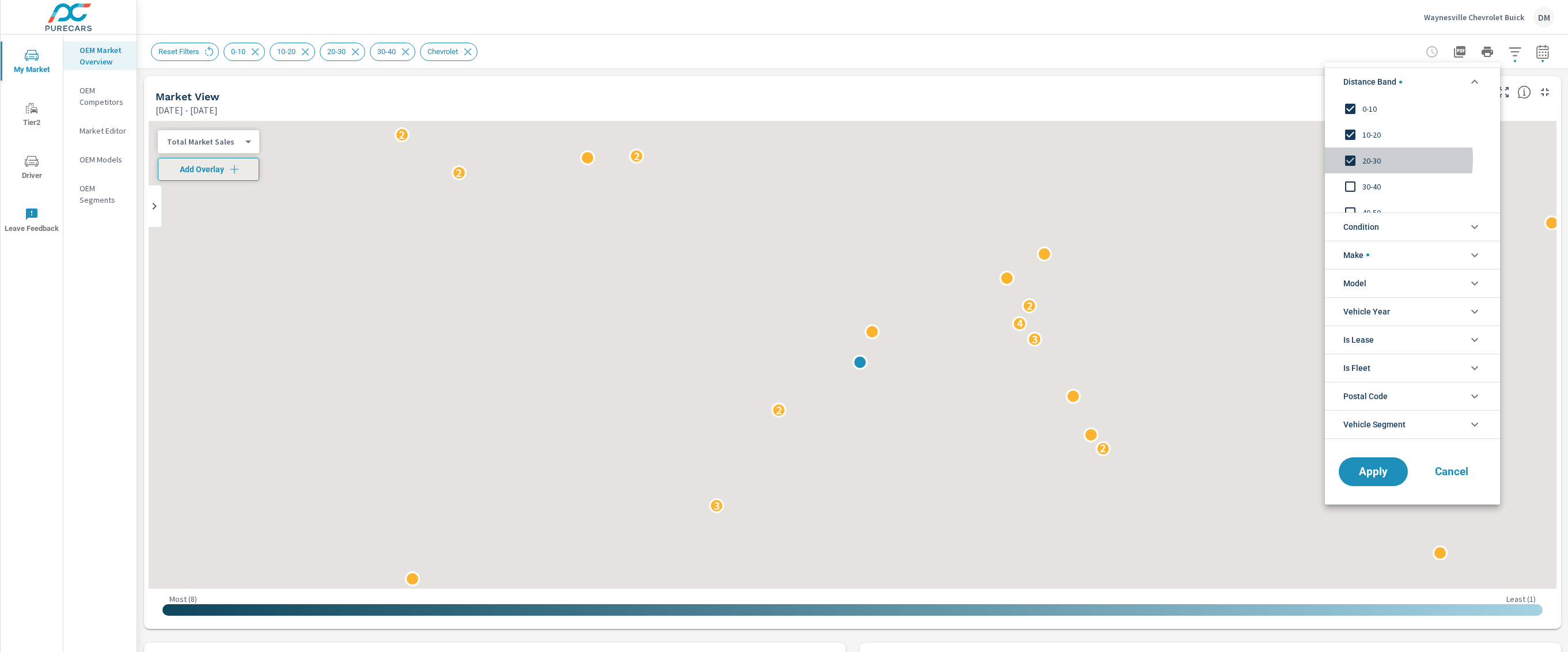
click at [1045, 159] on input "filter options" at bounding box center [1350, 160] width 24 height 24
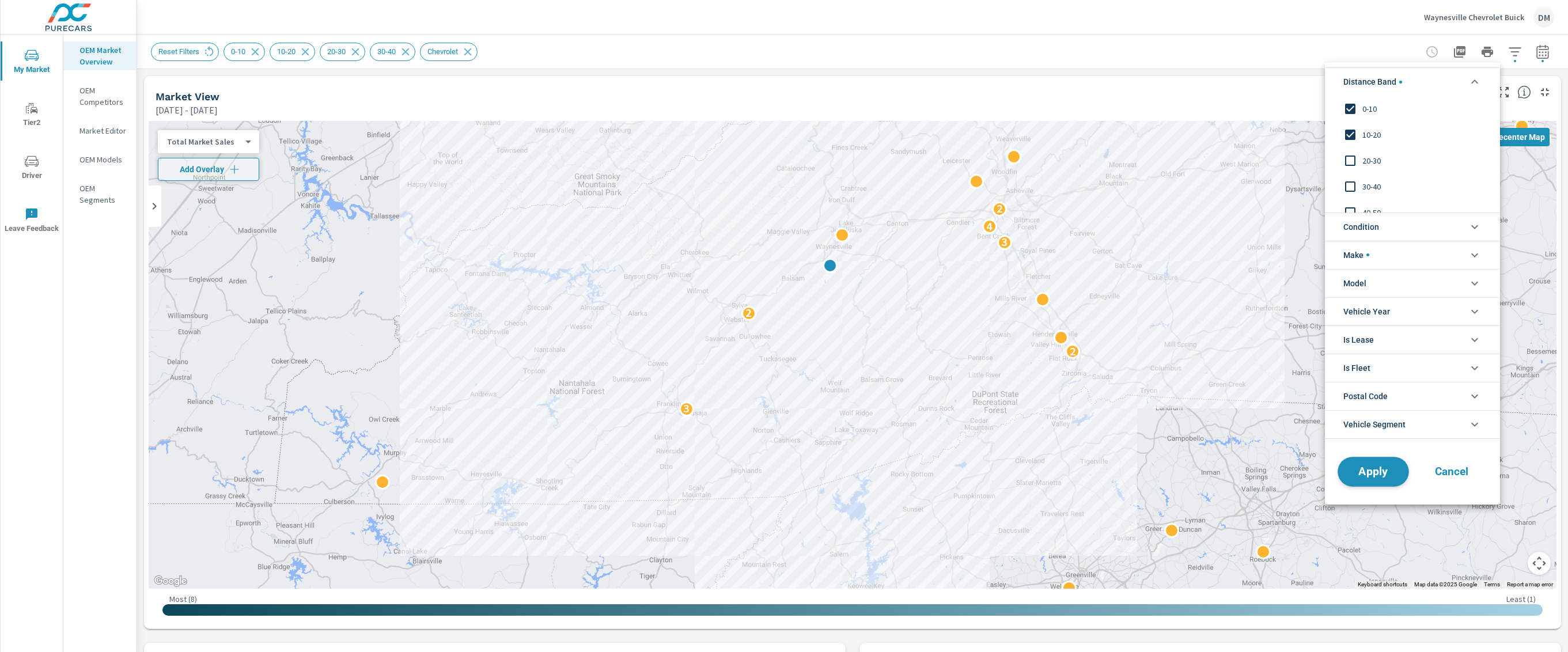
click at [1045, 434] on span "Apply" at bounding box center [1373, 471] width 47 height 11
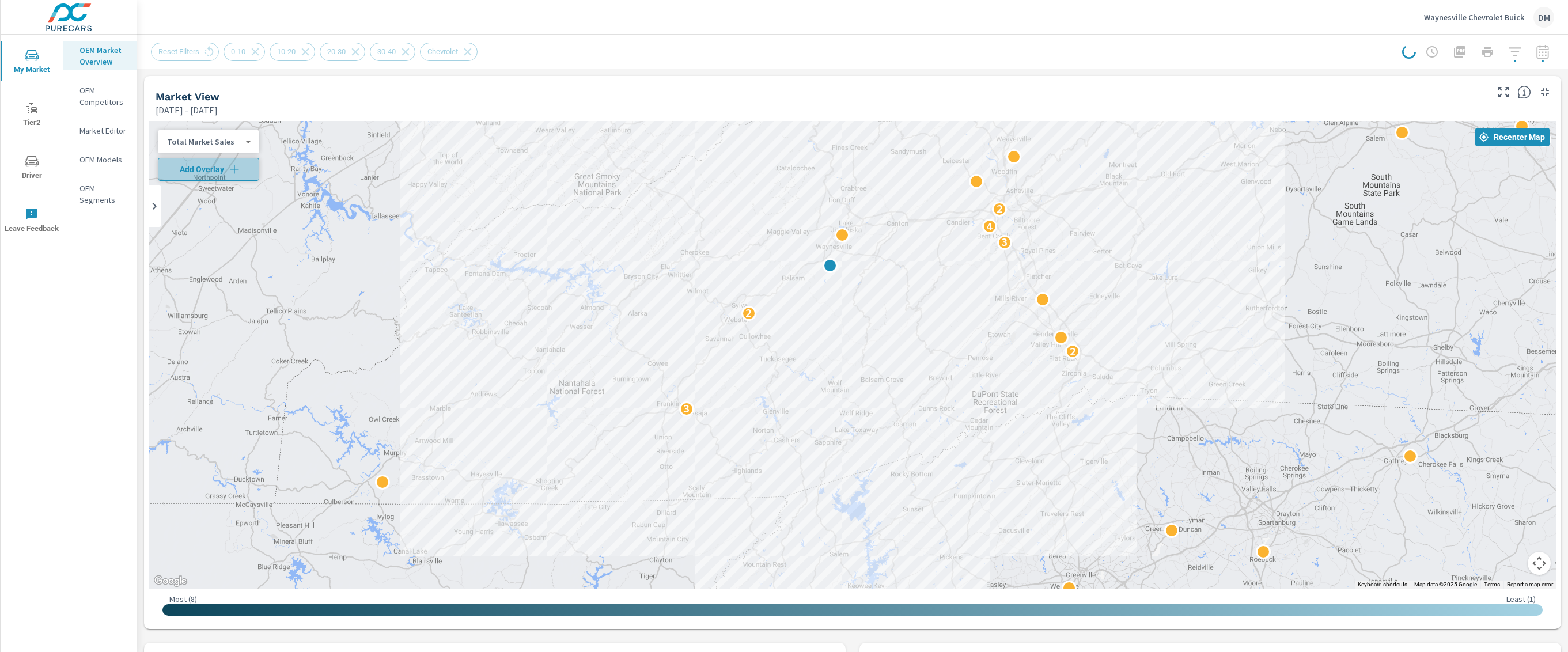
click at [199, 162] on button "Add Overlay" at bounding box center [208, 169] width 101 height 23
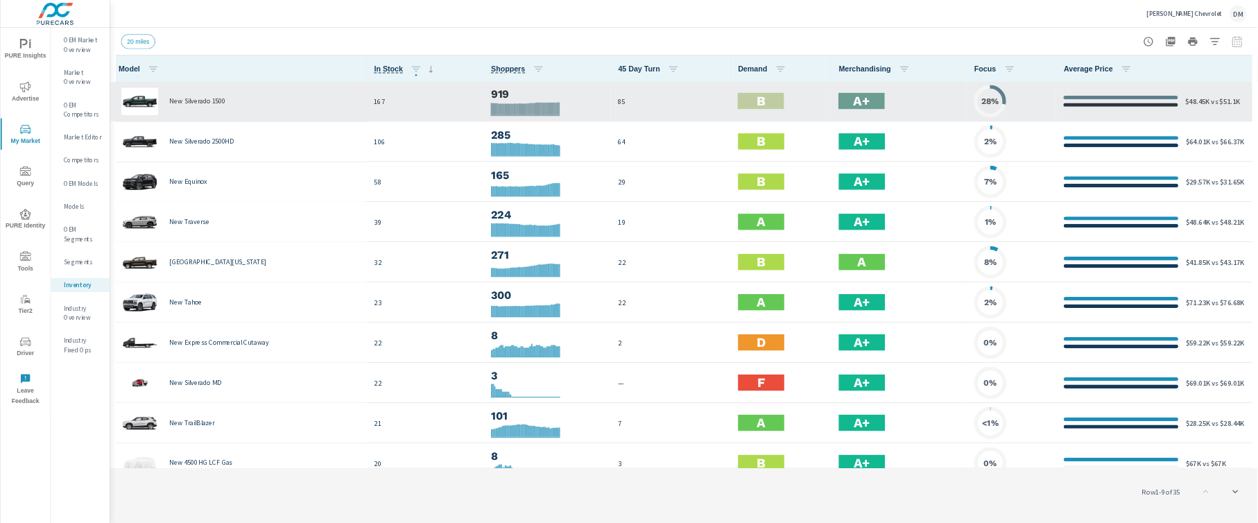
scroll to position [1, 0]
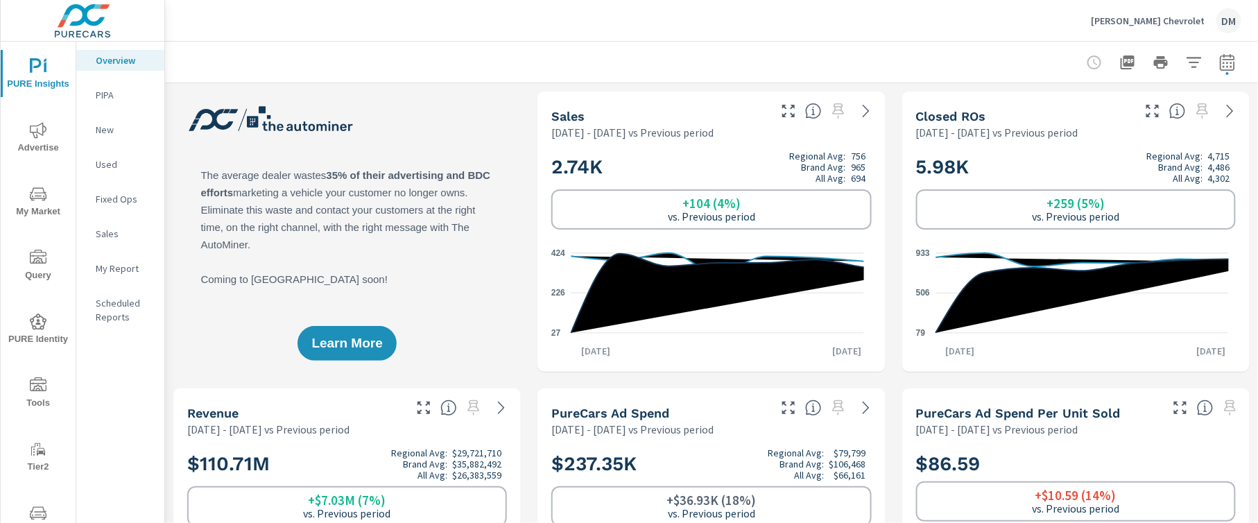
scroll to position [55, 0]
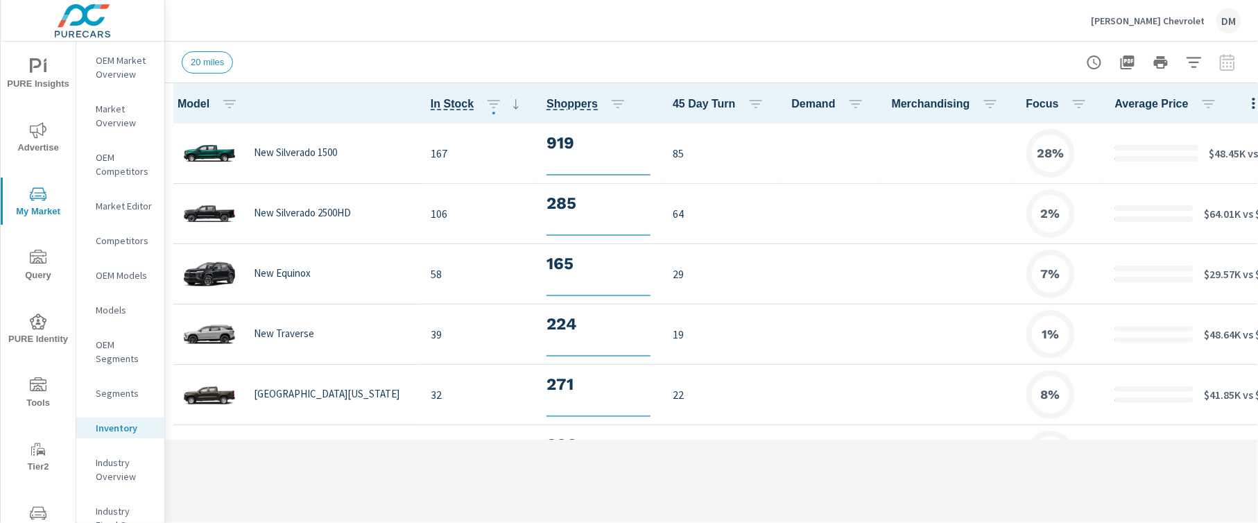
click at [37, 135] on icon "nav menu" at bounding box center [38, 130] width 17 height 17
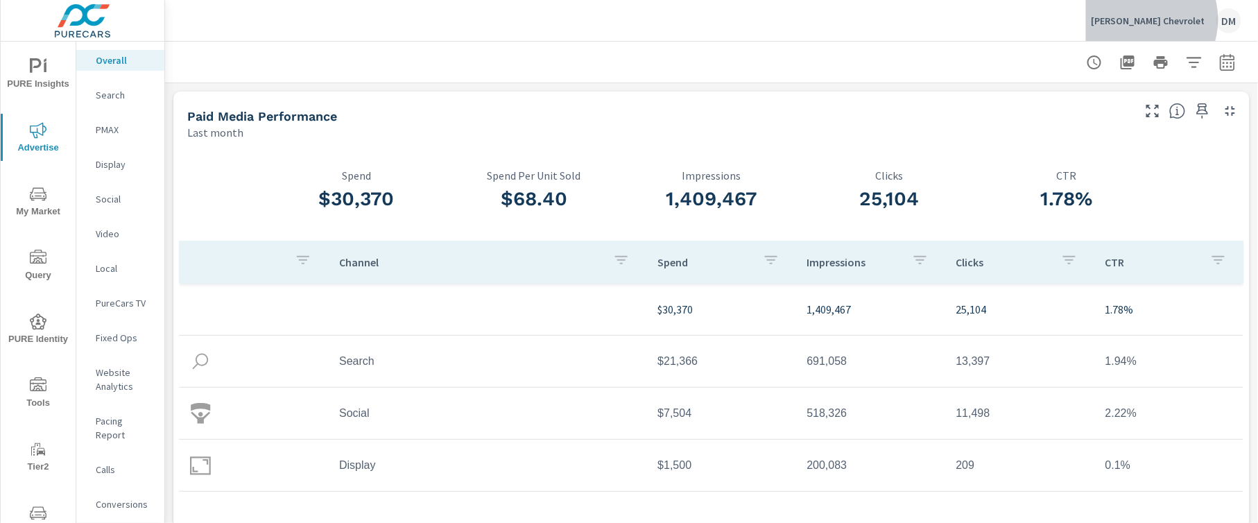
click at [1172, 19] on p "[PERSON_NAME] Chevrolet" at bounding box center [1149, 21] width 114 height 12
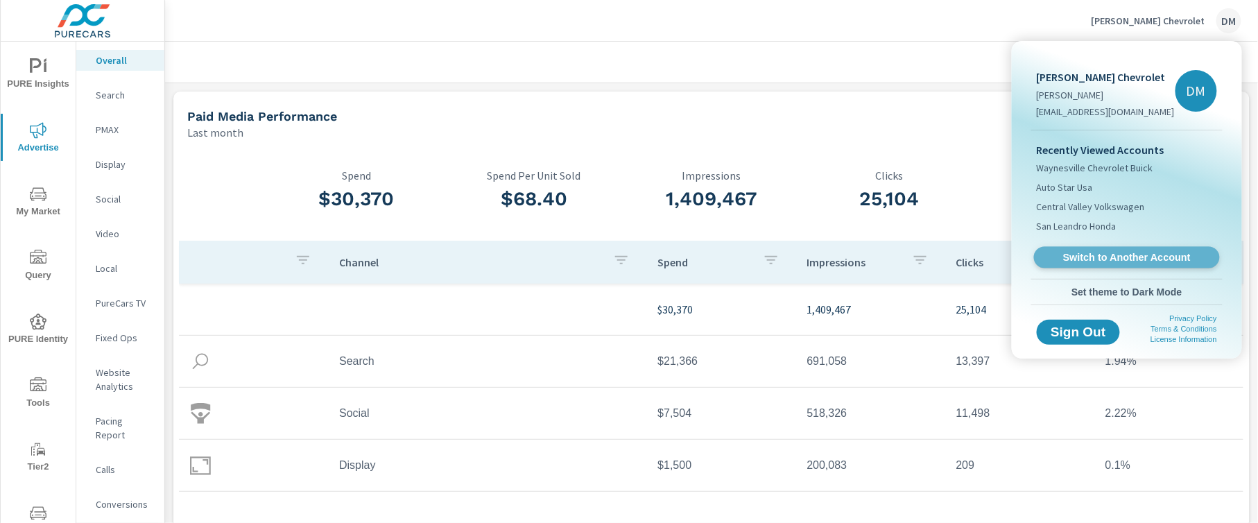
click at [1125, 259] on span "Switch to Another Account" at bounding box center [1127, 257] width 170 height 13
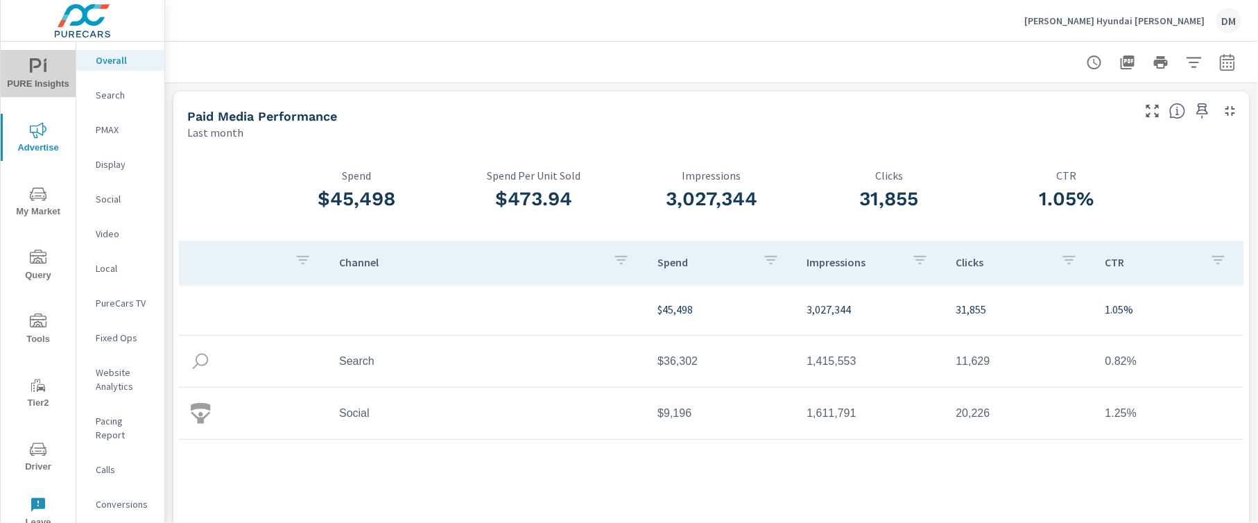
click at [45, 69] on icon "nav menu" at bounding box center [45, 67] width 3 height 10
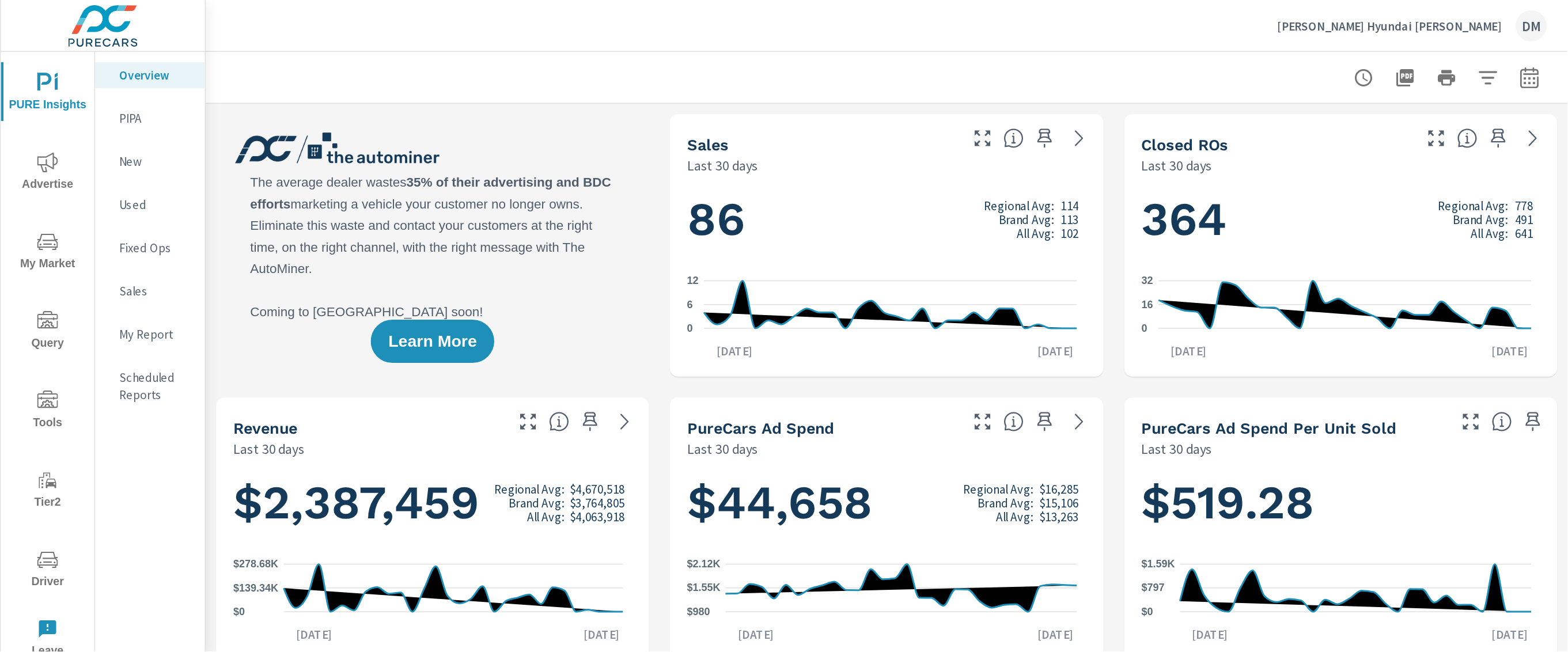
scroll to position [1, 0]
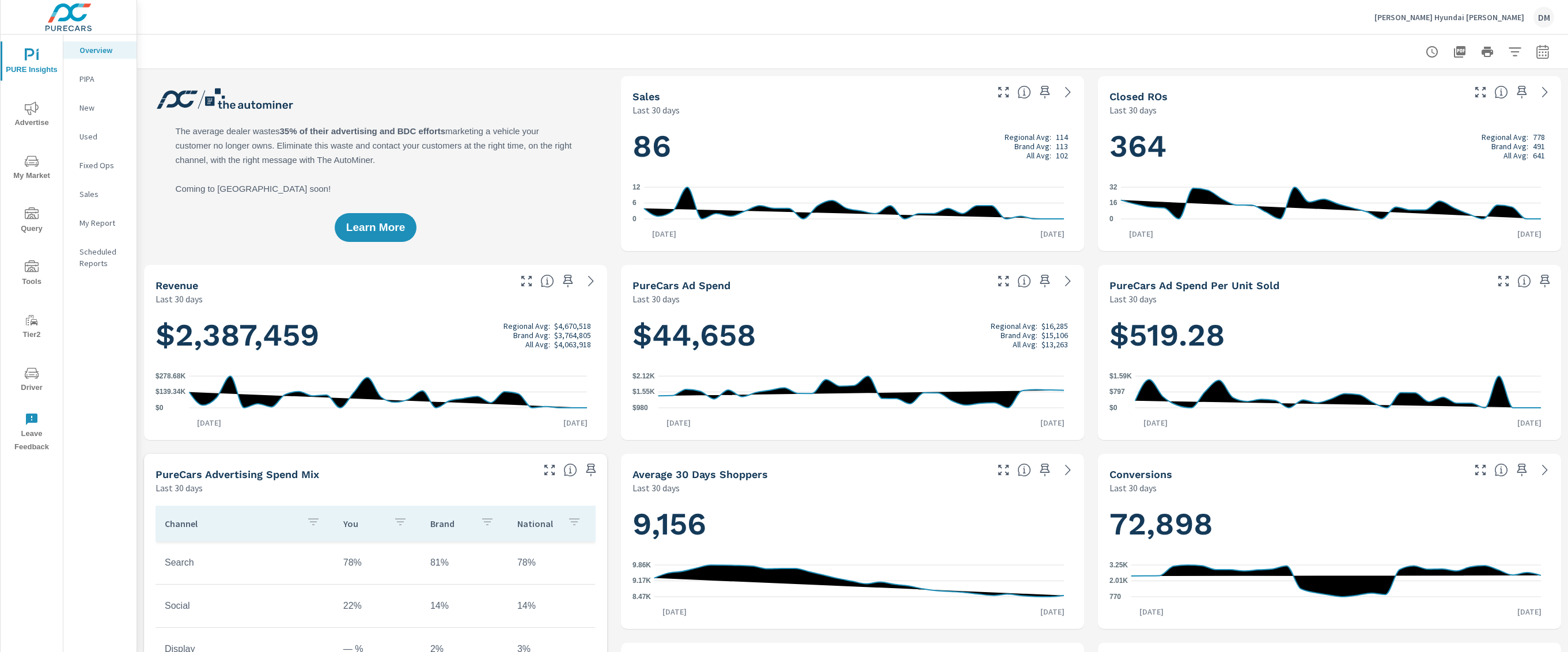
click at [29, 109] on icon "nav menu" at bounding box center [32, 108] width 14 height 14
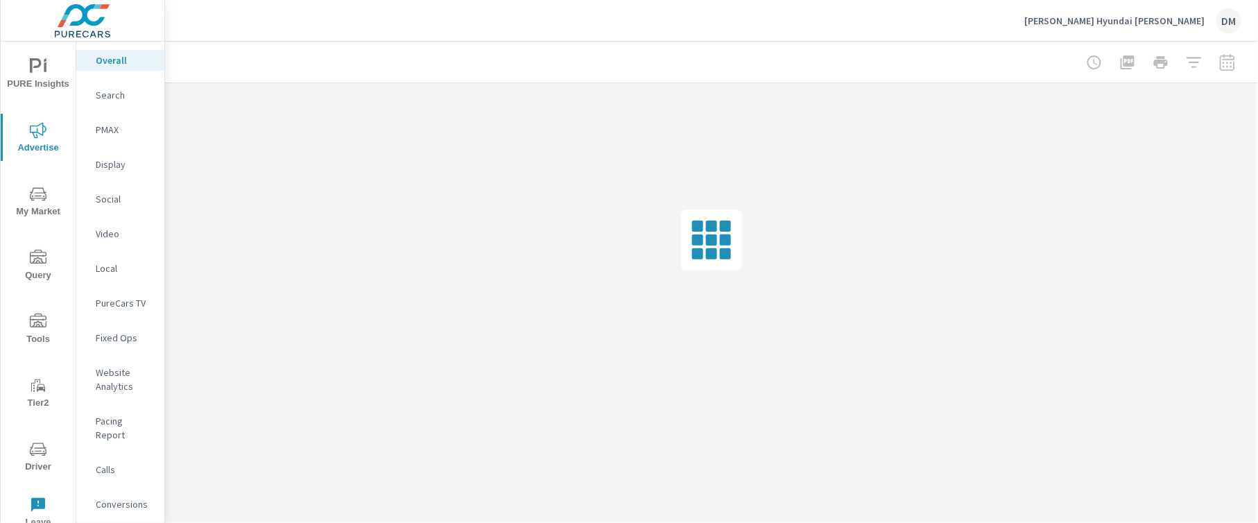
click at [1158, 22] on p "[PERSON_NAME] Hyundai [PERSON_NAME]" at bounding box center [1115, 21] width 180 height 12
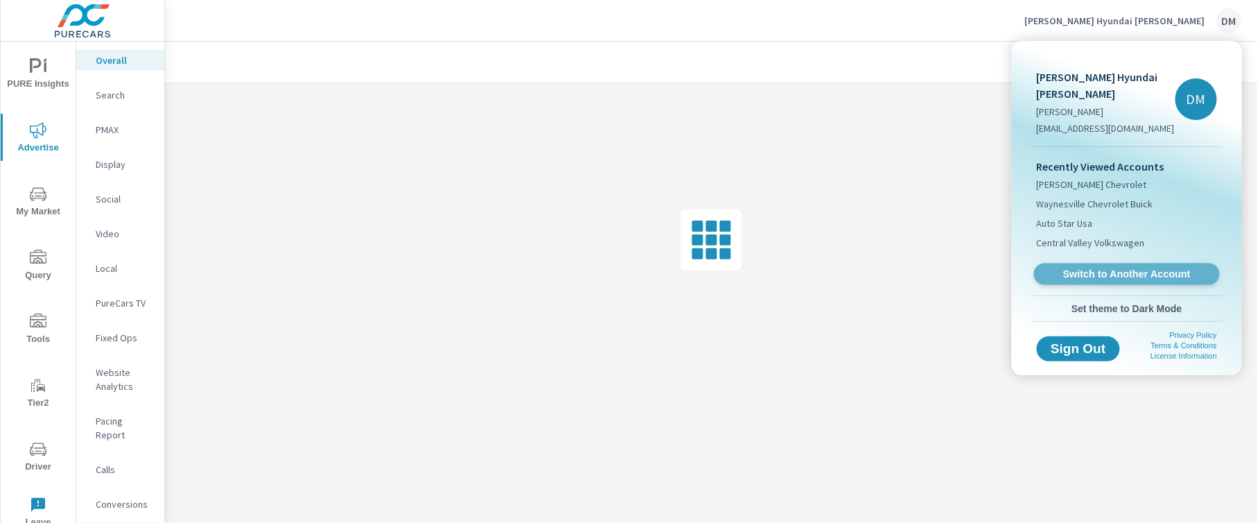
click at [1136, 268] on span "Switch to Another Account" at bounding box center [1127, 274] width 170 height 13
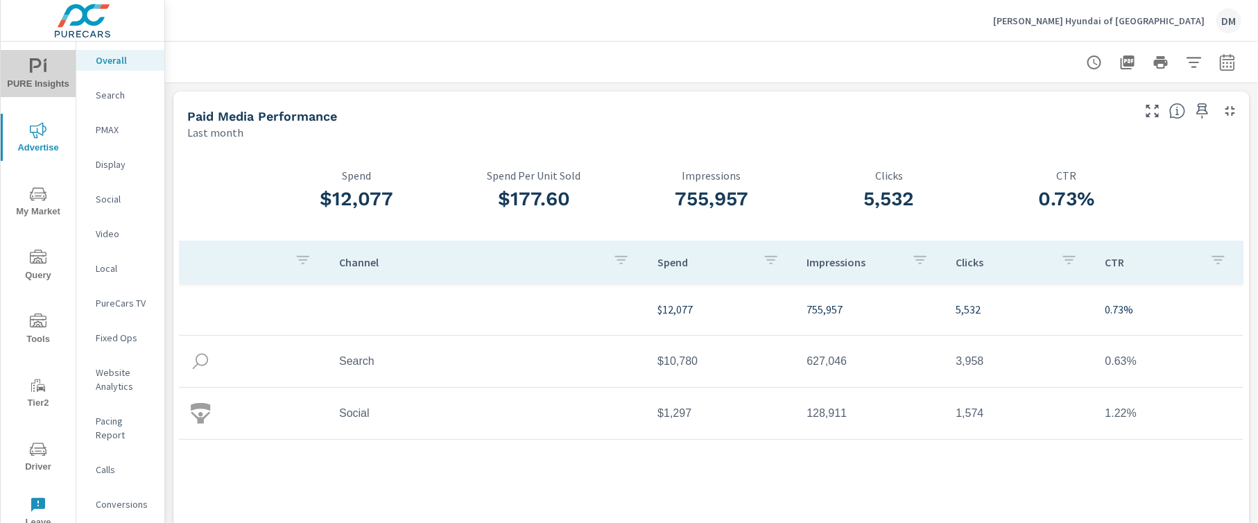
click at [32, 66] on icon "nav menu" at bounding box center [38, 66] width 17 height 17
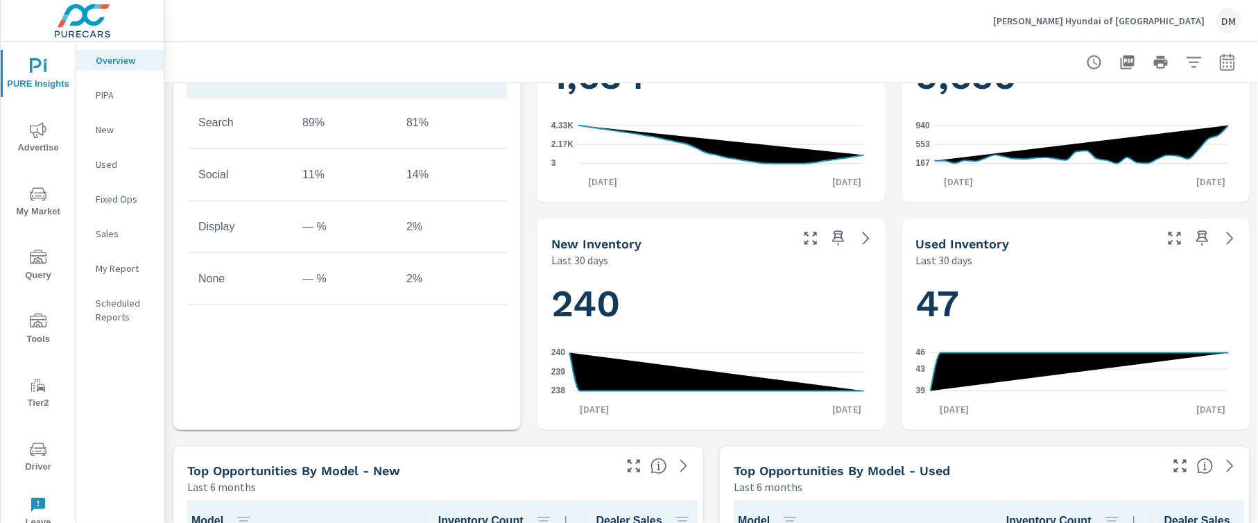
scroll to position [832, 0]
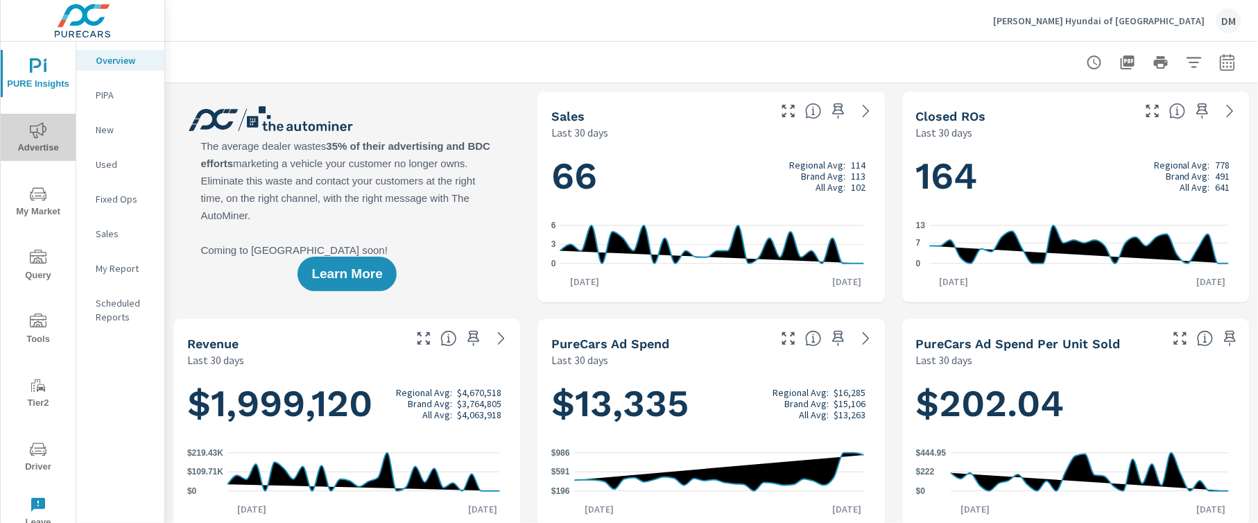
click at [33, 128] on icon "nav menu" at bounding box center [38, 130] width 17 height 17
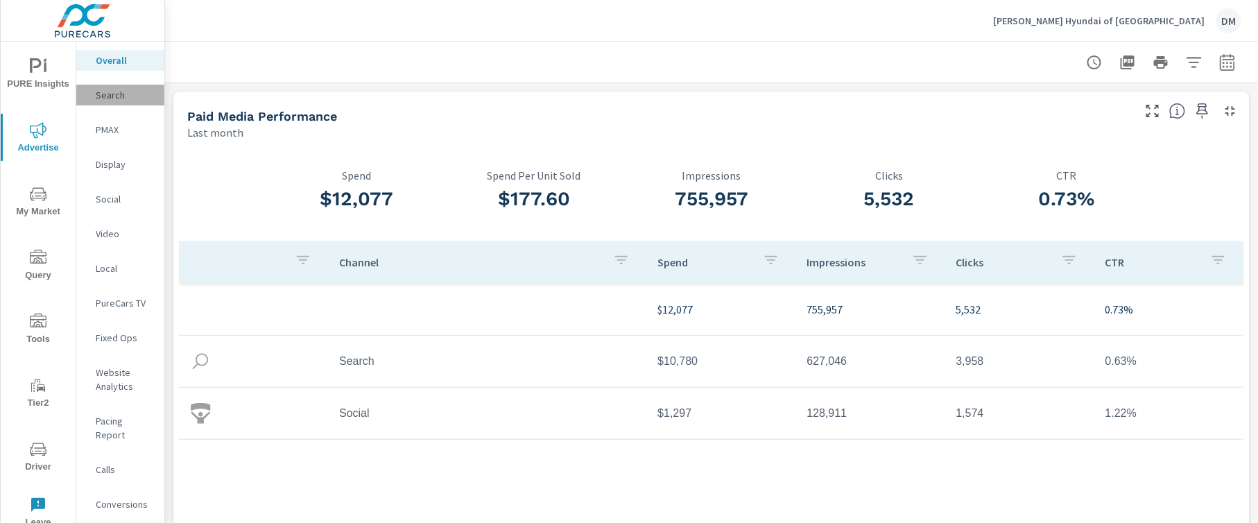
click at [109, 96] on p "Search" at bounding box center [125, 95] width 58 height 14
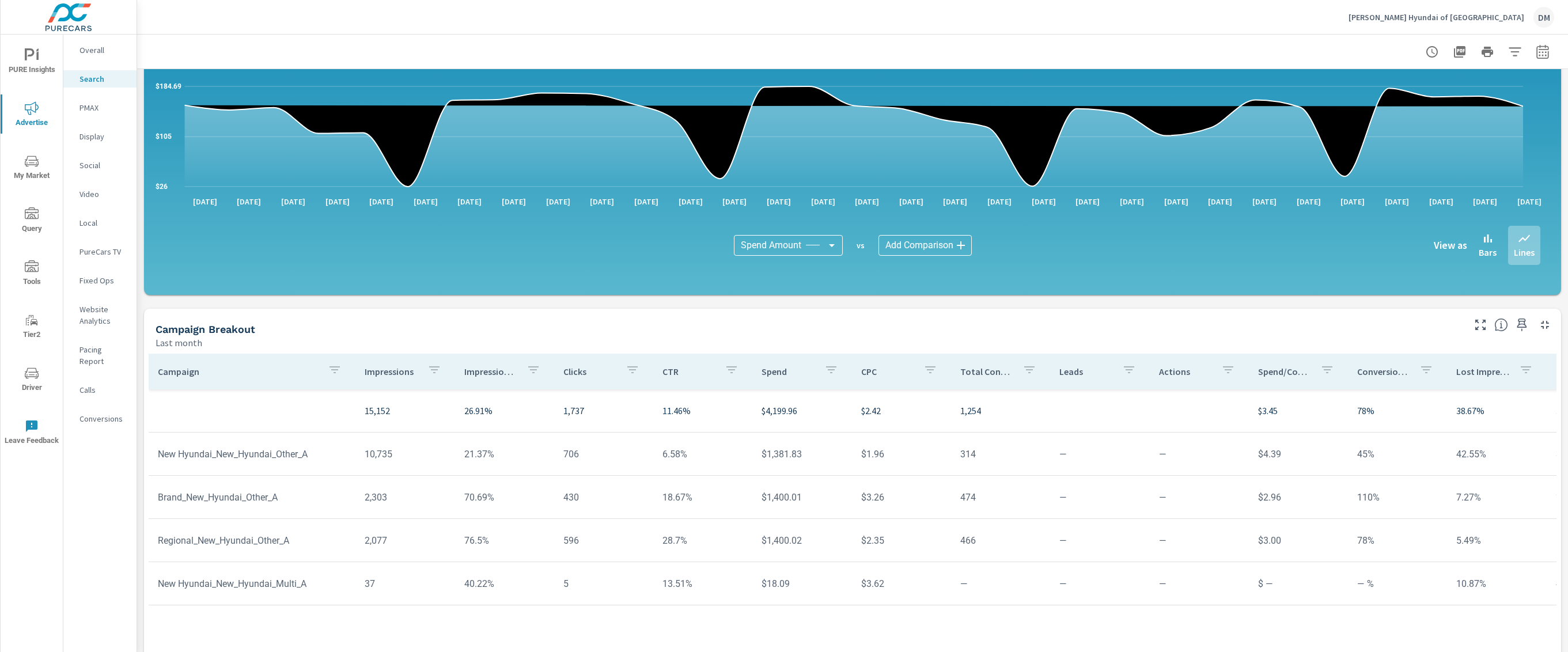
scroll to position [645, 0]
